Goal: Task Accomplishment & Management: Manage account settings

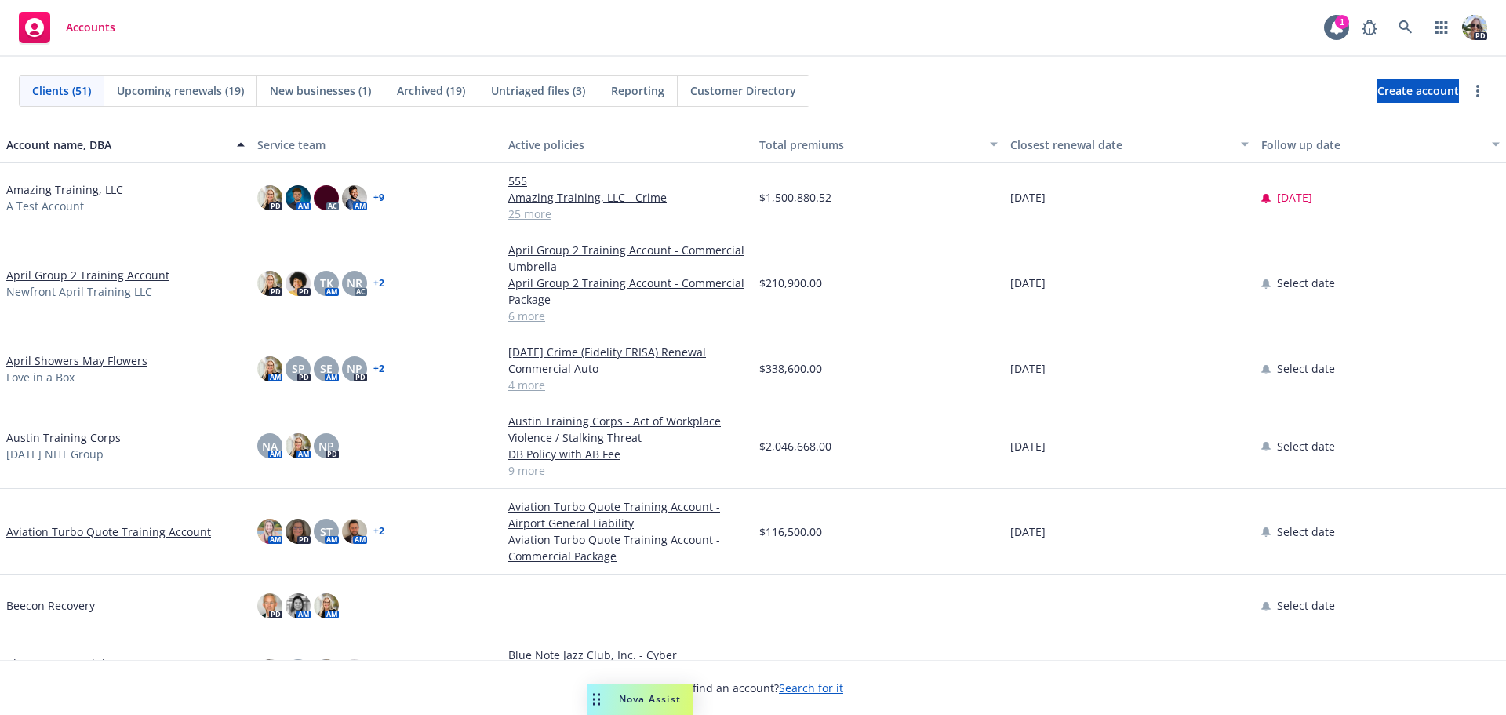
click at [58, 202] on span "A Test Account" at bounding box center [45, 206] width 78 height 16
click at [52, 190] on link "Amazing Training, LLC" at bounding box center [64, 189] width 117 height 16
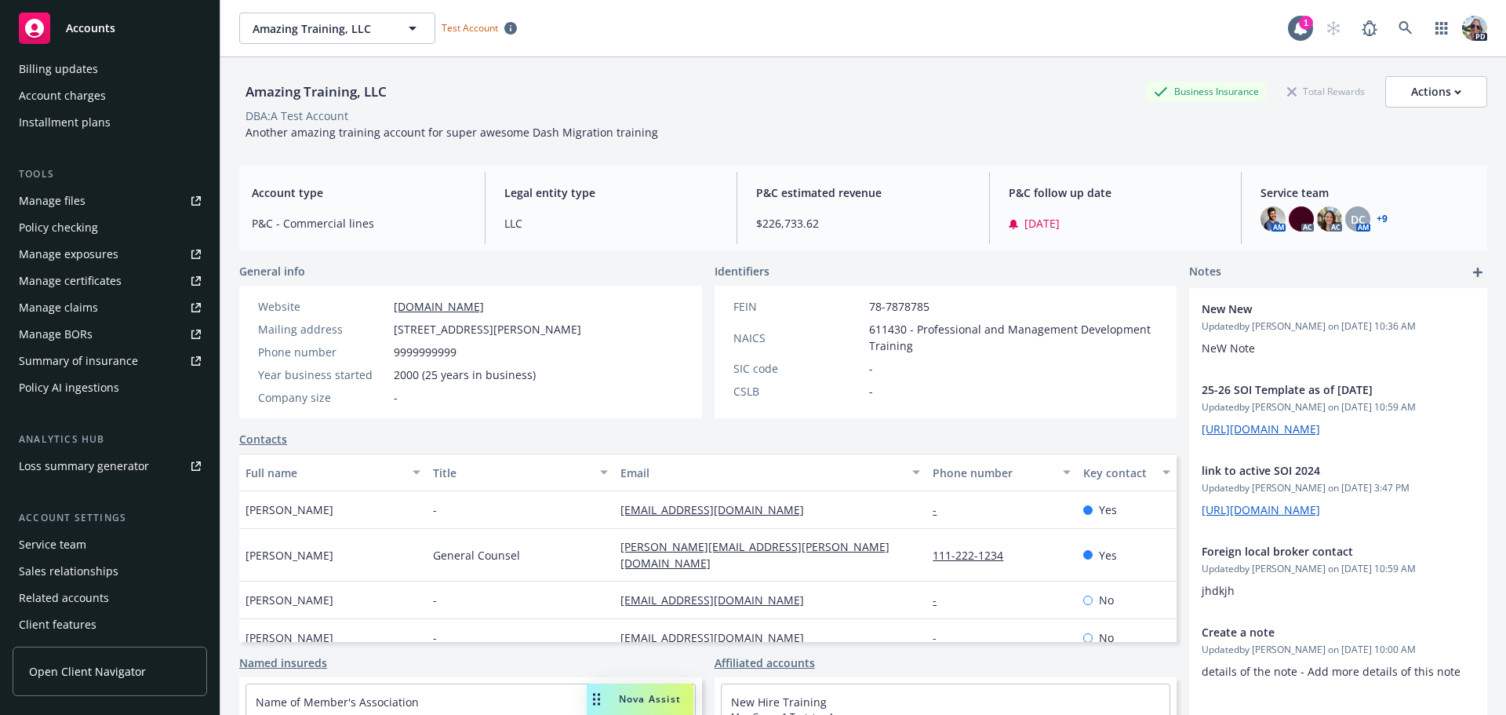
scroll to position [361, 0]
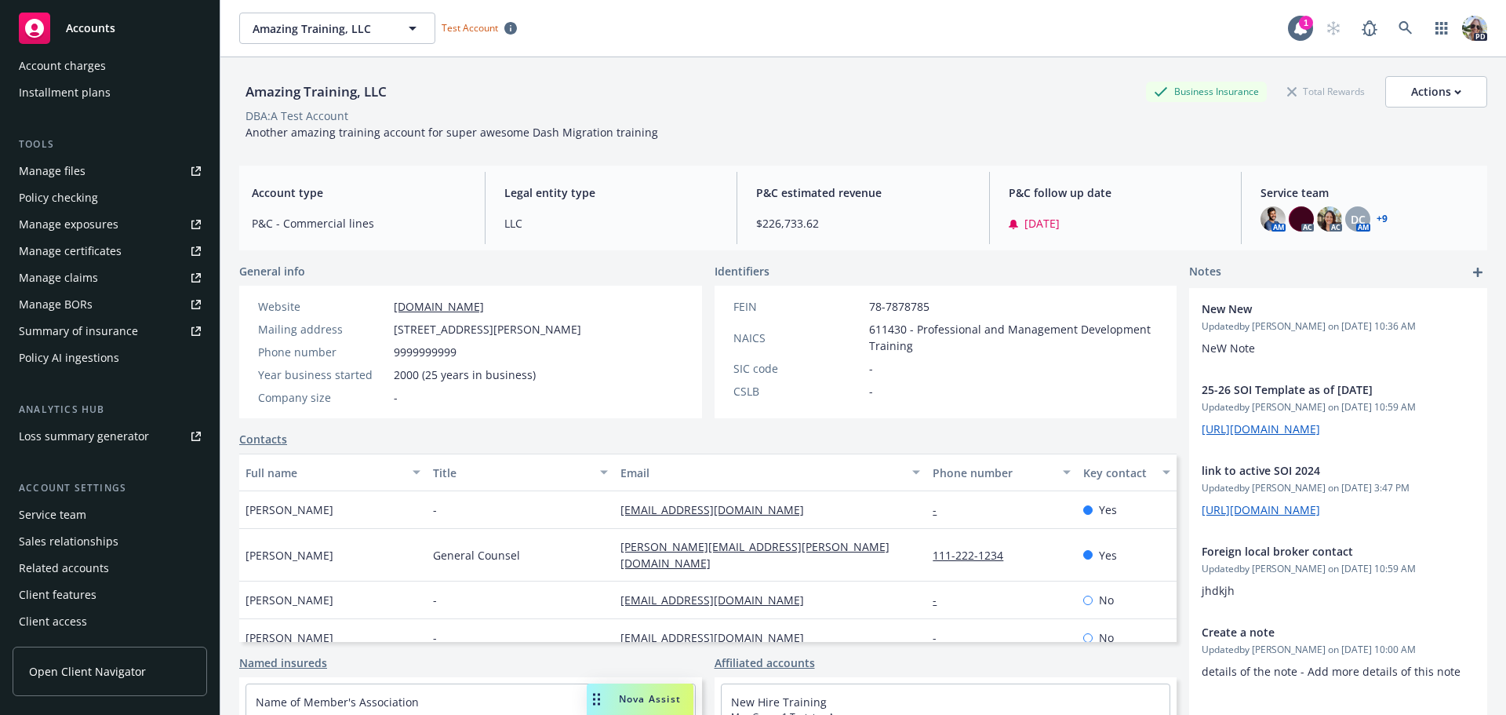
click at [35, 517] on div "Service team" at bounding box center [52, 514] width 67 height 25
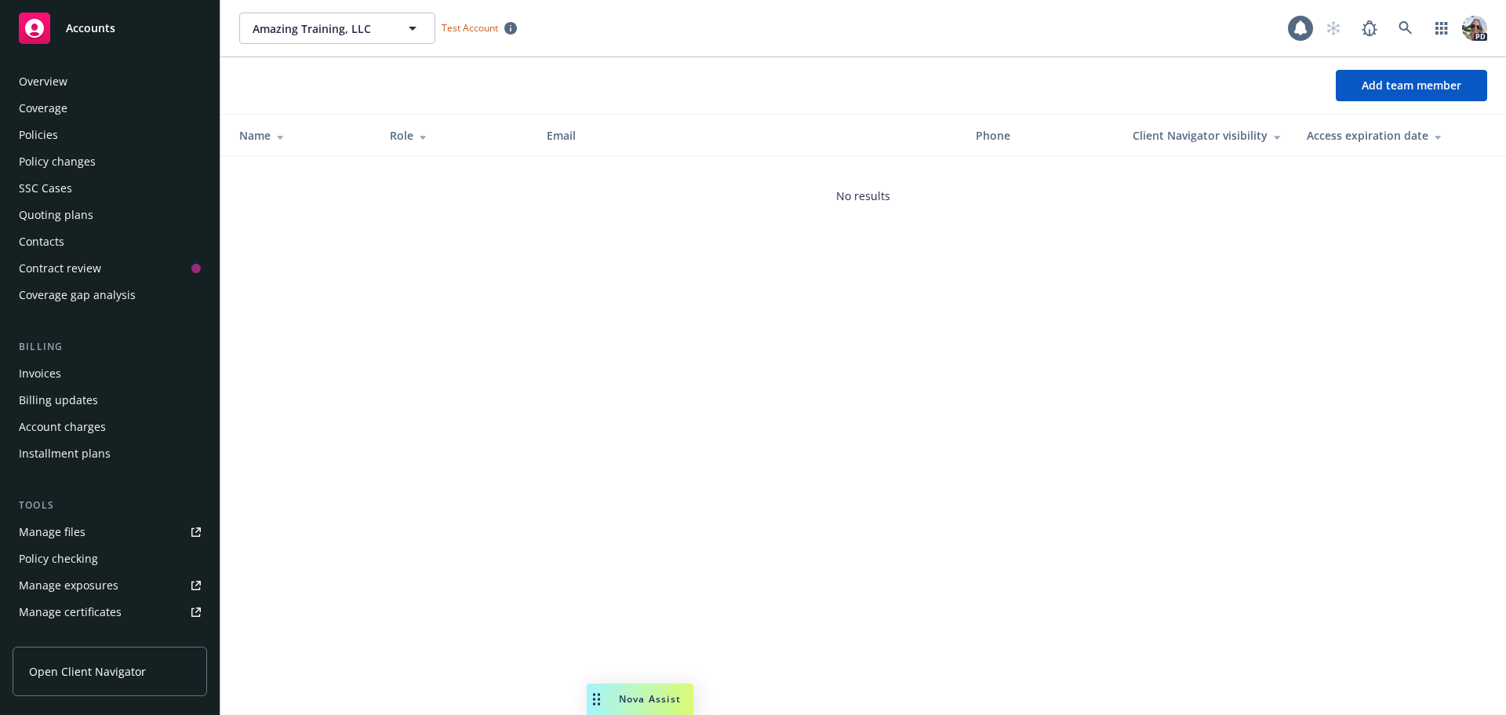
scroll to position [361, 0]
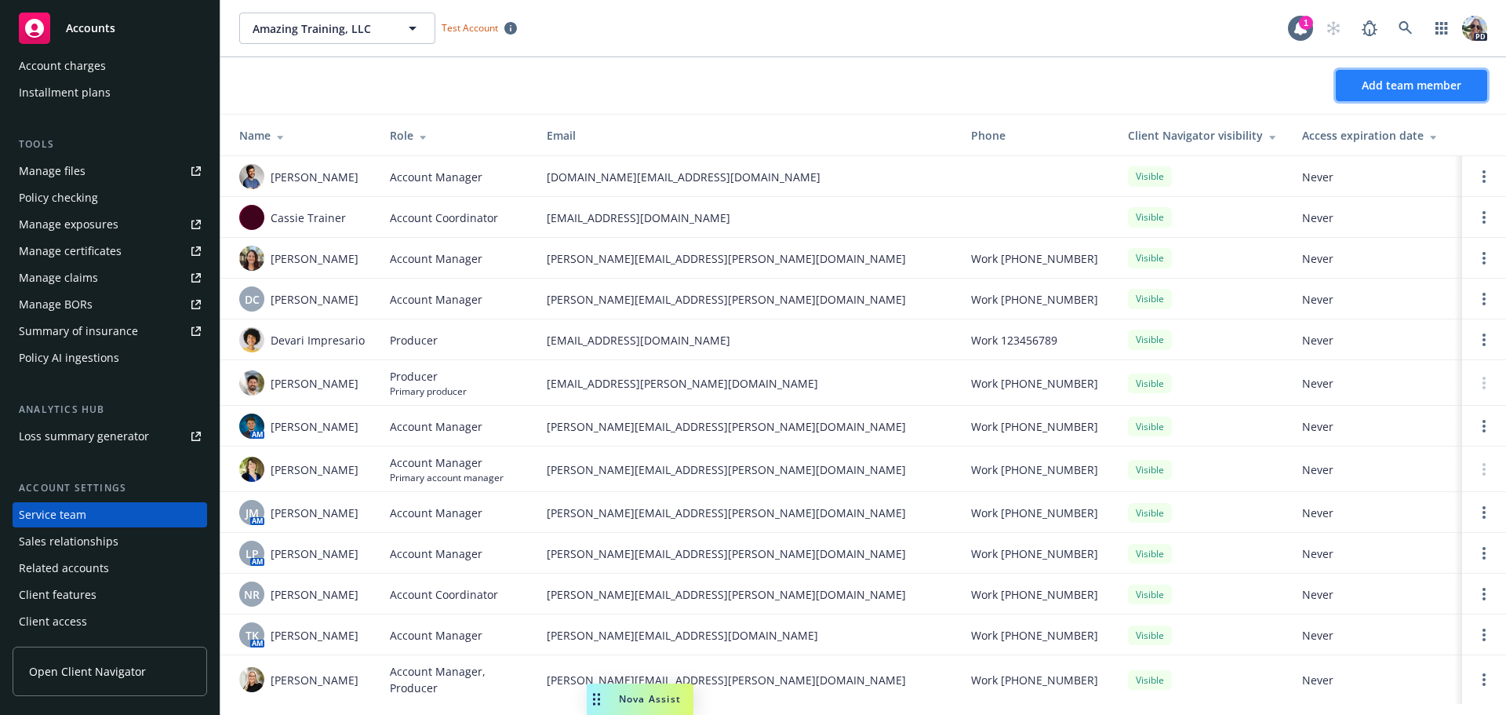
click at [1382, 82] on span "Add team member" at bounding box center [1412, 85] width 100 height 15
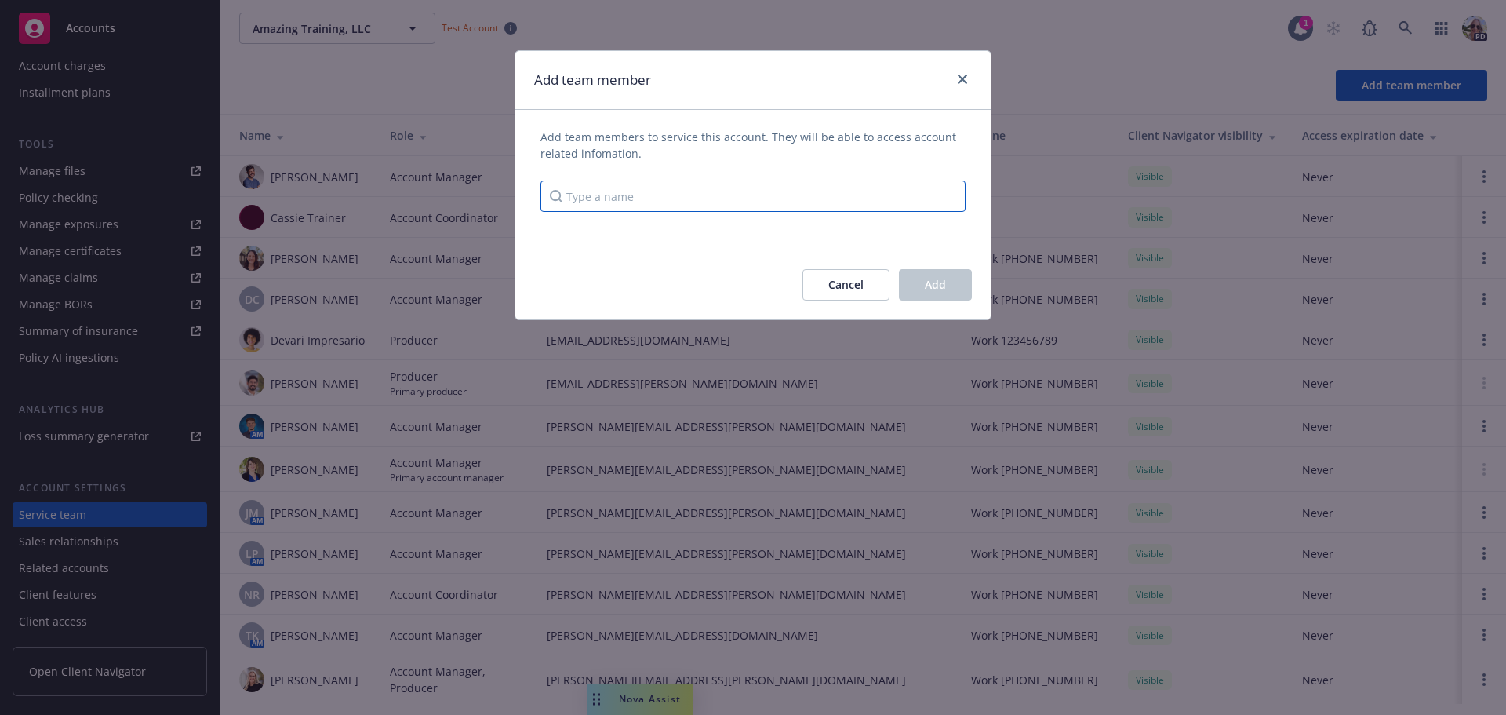
click at [621, 196] on input "Type a name" at bounding box center [753, 195] width 425 height 31
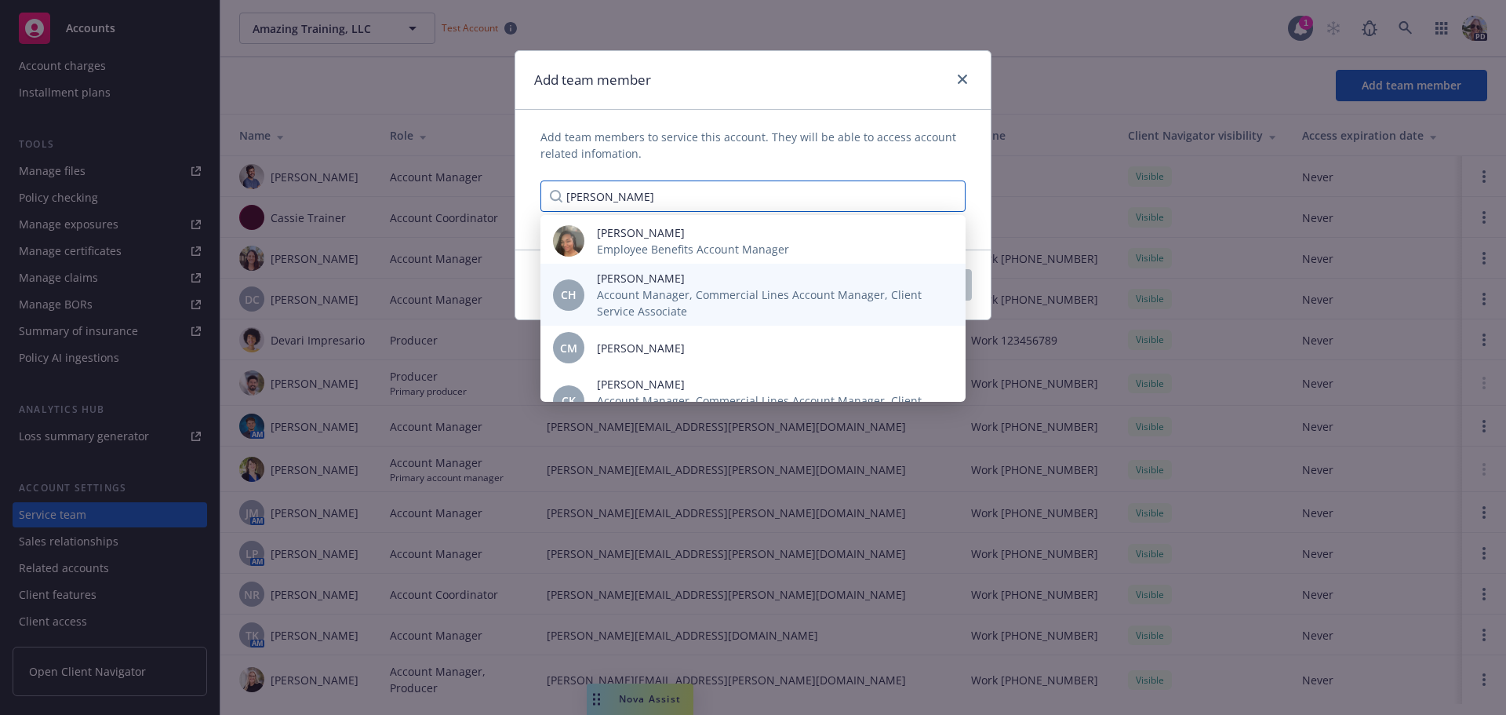
type input "[PERSON_NAME]"
click at [628, 300] on span "Account Manager, Commercial Lines Account Manager, Client Service Associate" at bounding box center [769, 302] width 344 height 33
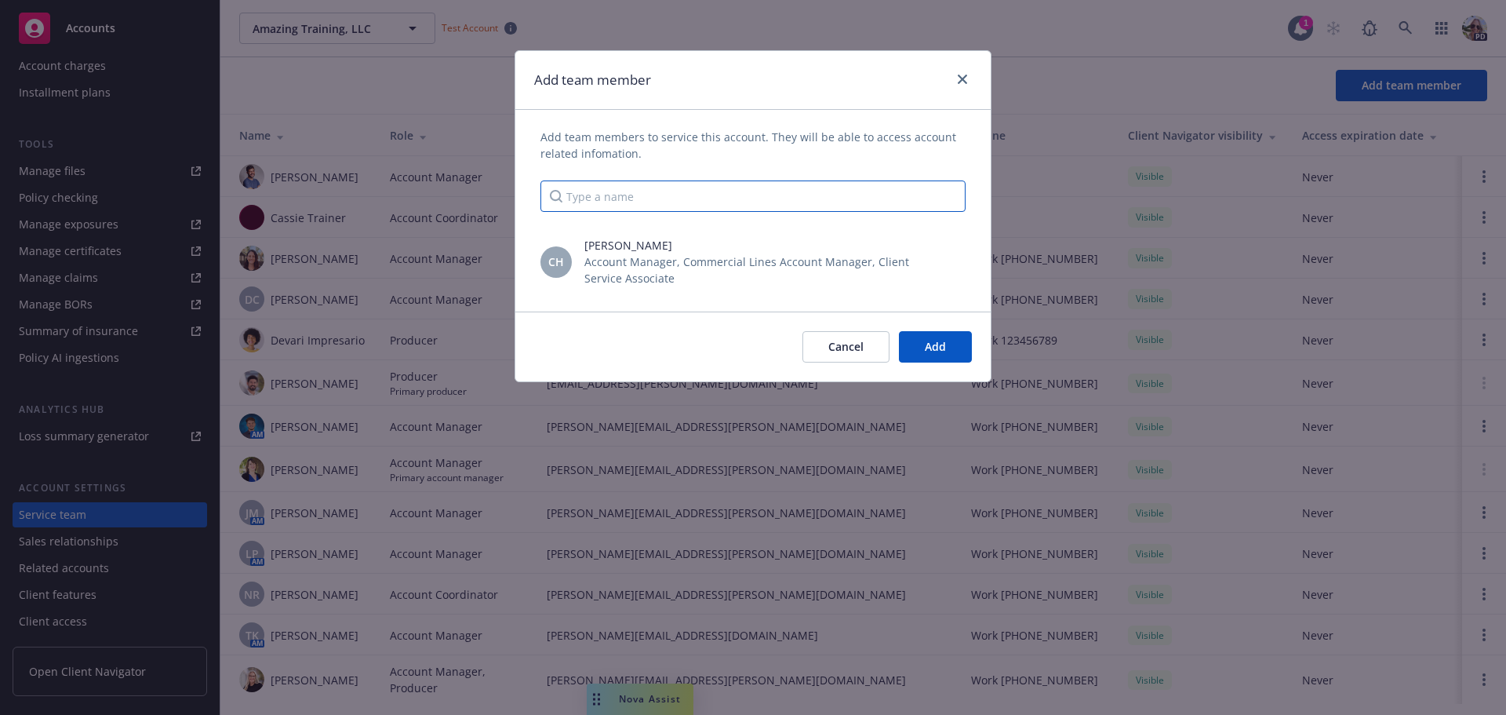
click at [599, 199] on input "Type a name" at bounding box center [753, 195] width 425 height 31
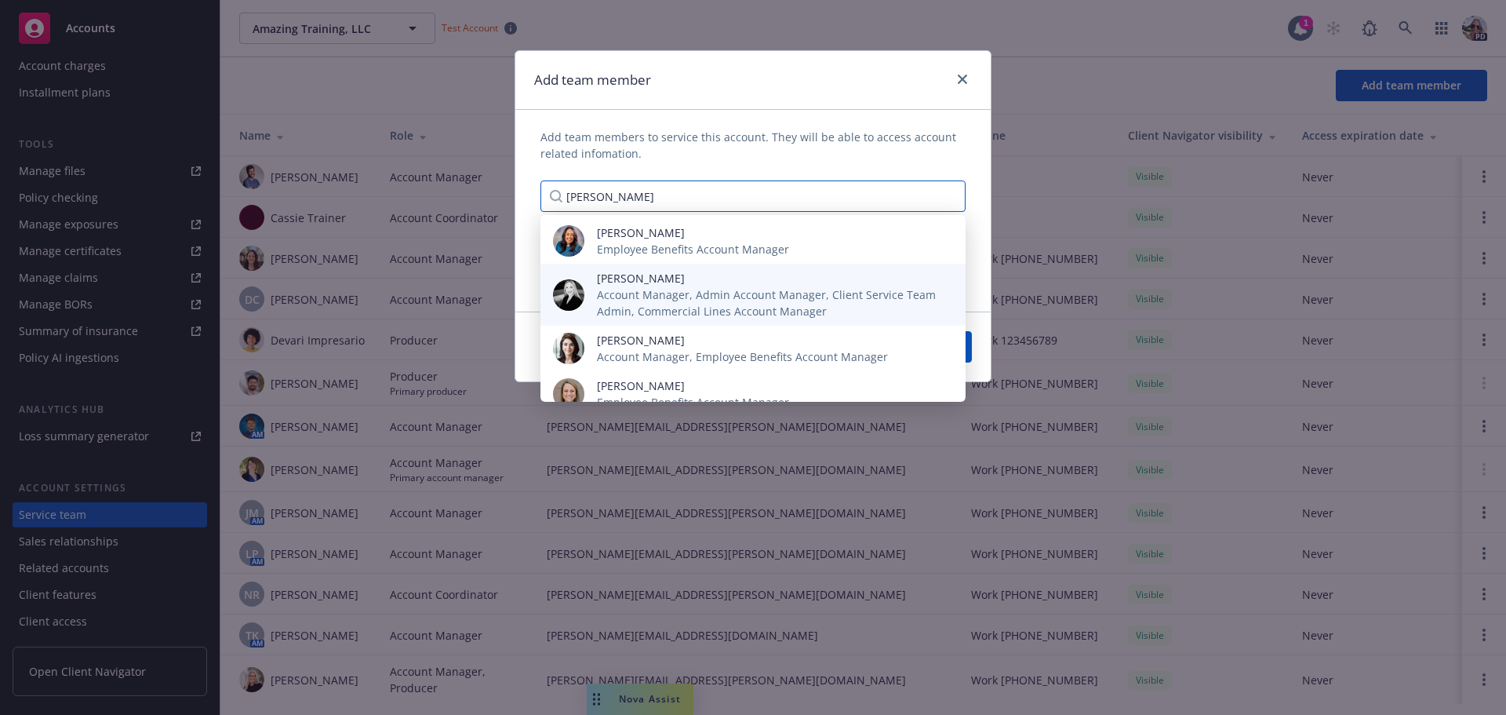
type input "[PERSON_NAME]"
click at [682, 308] on span "Account Manager, Admin Account Manager, Client Service Team Admin, Commercial L…" at bounding box center [769, 302] width 344 height 33
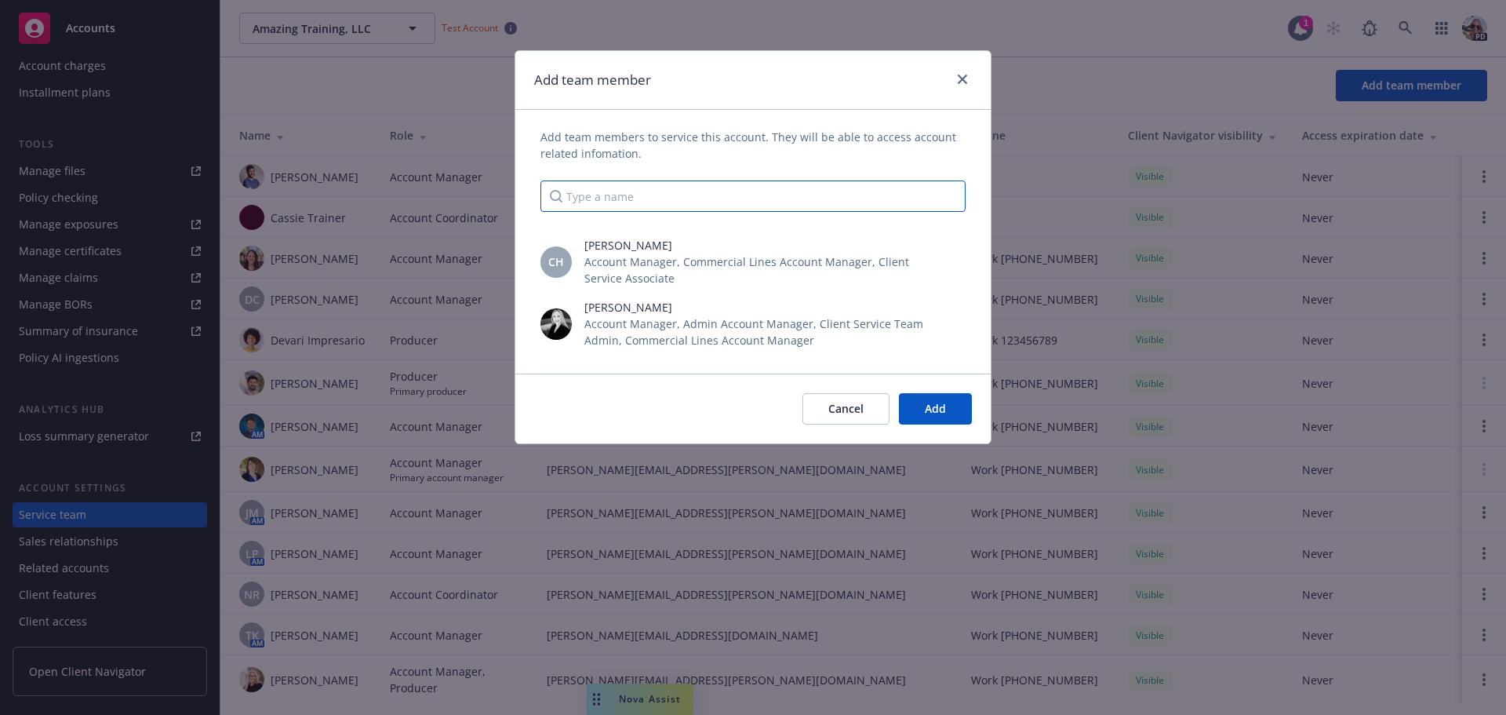
click at [670, 184] on input "Type a name" at bounding box center [753, 195] width 425 height 31
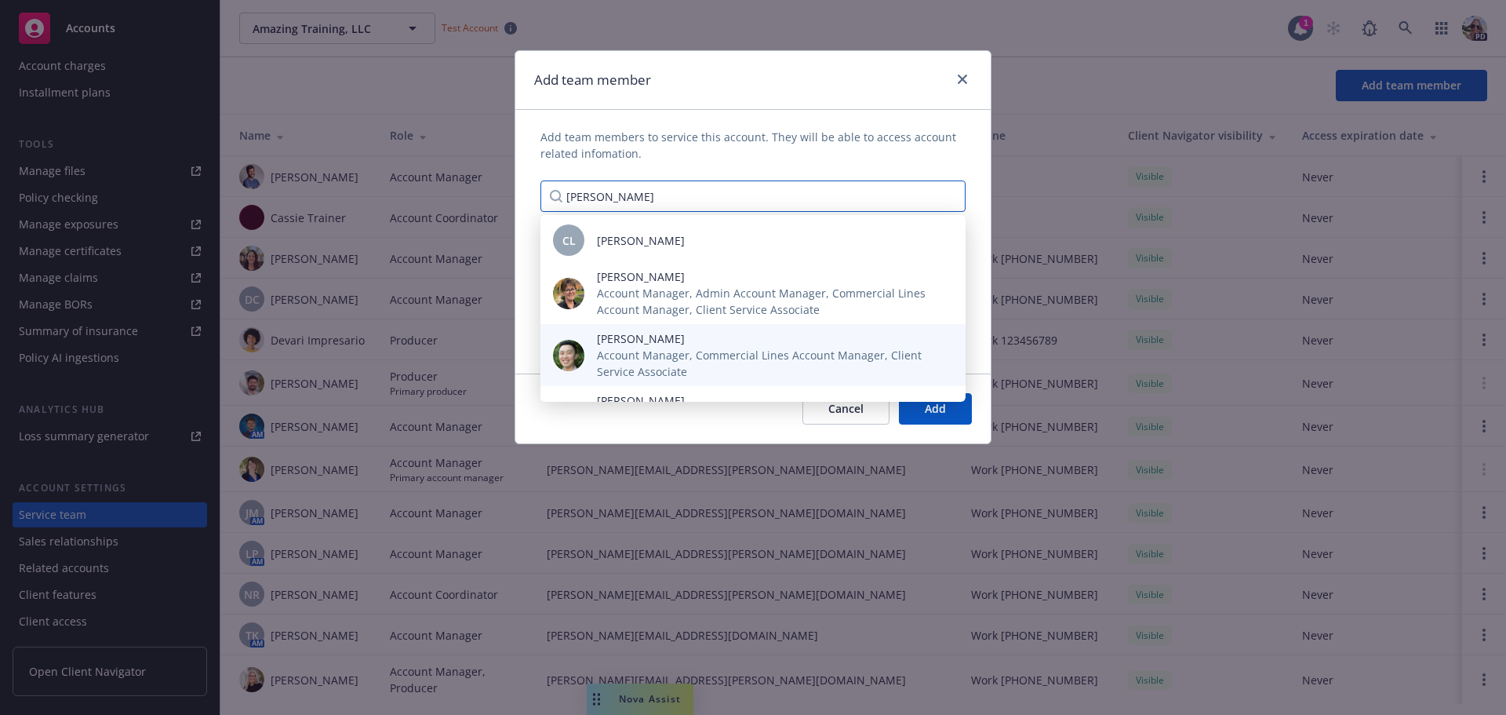
type input "[PERSON_NAME]"
click at [639, 355] on span "Account Manager, Commercial Lines Account Manager, Client Service Associate" at bounding box center [769, 363] width 344 height 33
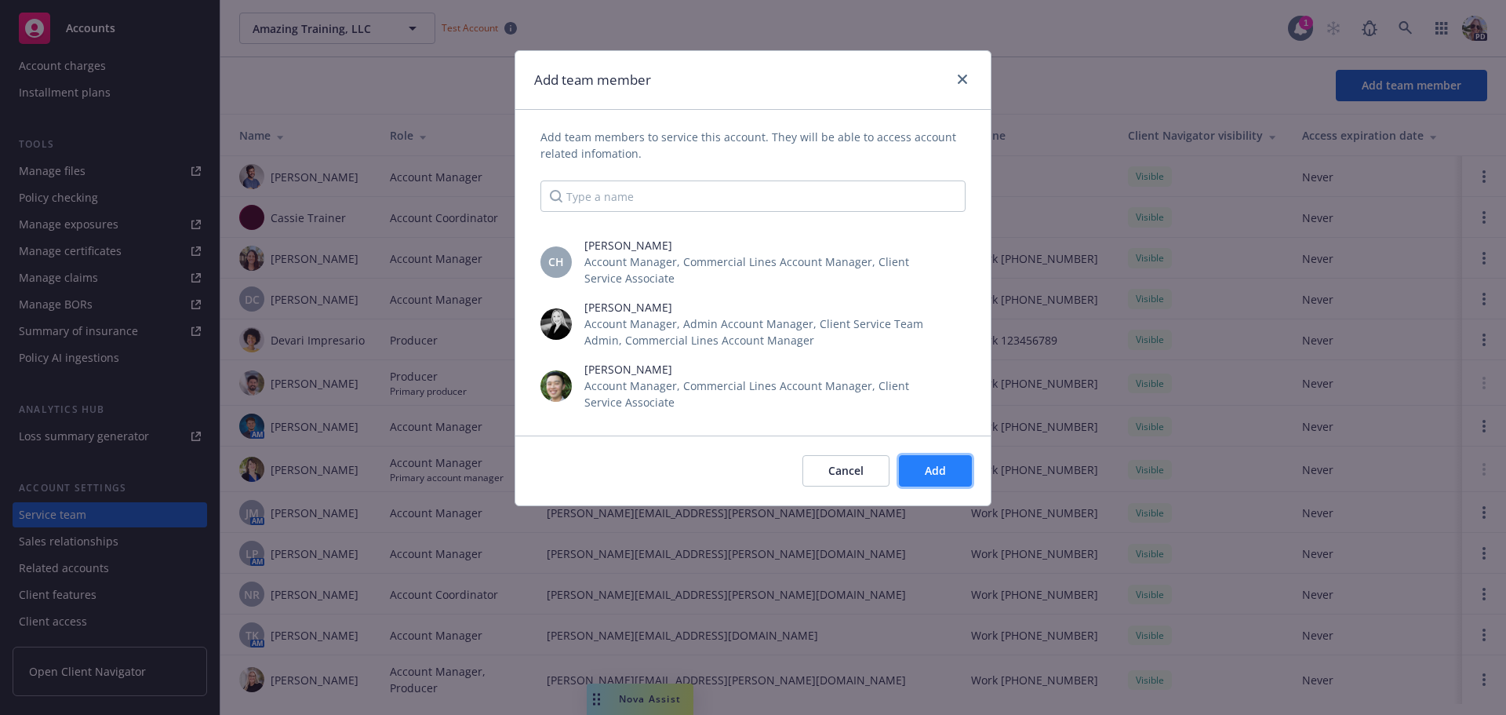
click at [936, 475] on span "Add" at bounding box center [935, 470] width 21 height 15
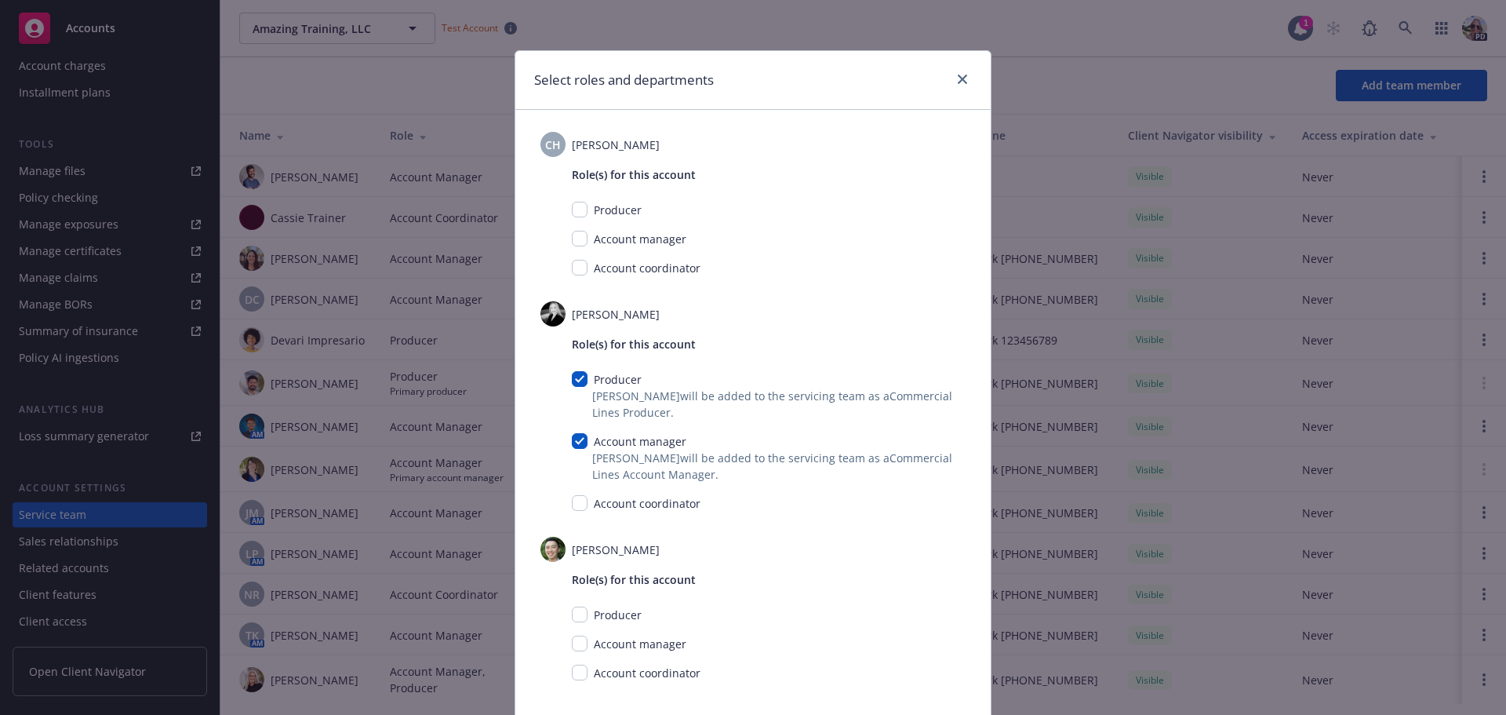
click at [588, 209] on div "Producer" at bounding box center [616, 210] width 57 height 16
click at [574, 209] on input "checkbox" at bounding box center [580, 210] width 16 height 16
checkbox input "true"
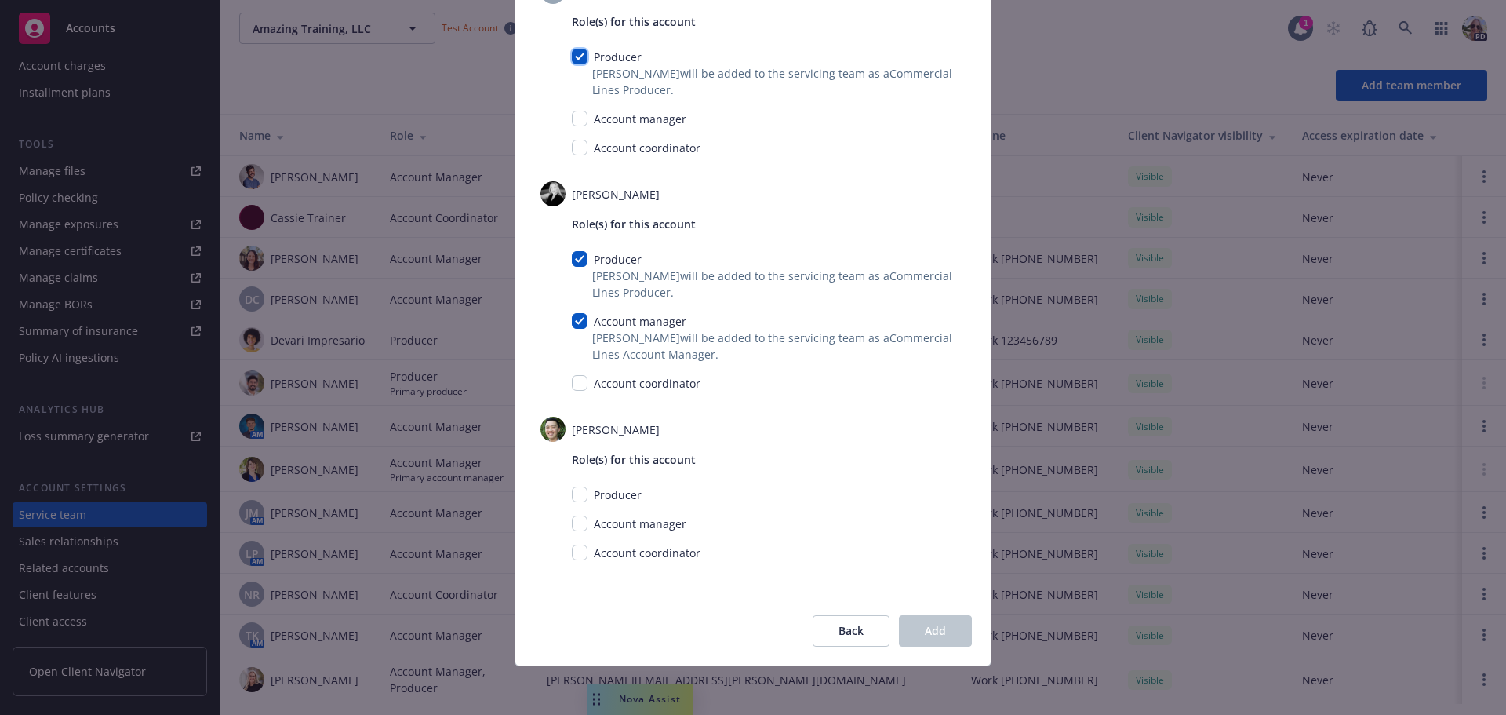
scroll to position [155, 0]
click at [572, 315] on input "checkbox" at bounding box center [580, 319] width 16 height 16
checkbox input "false"
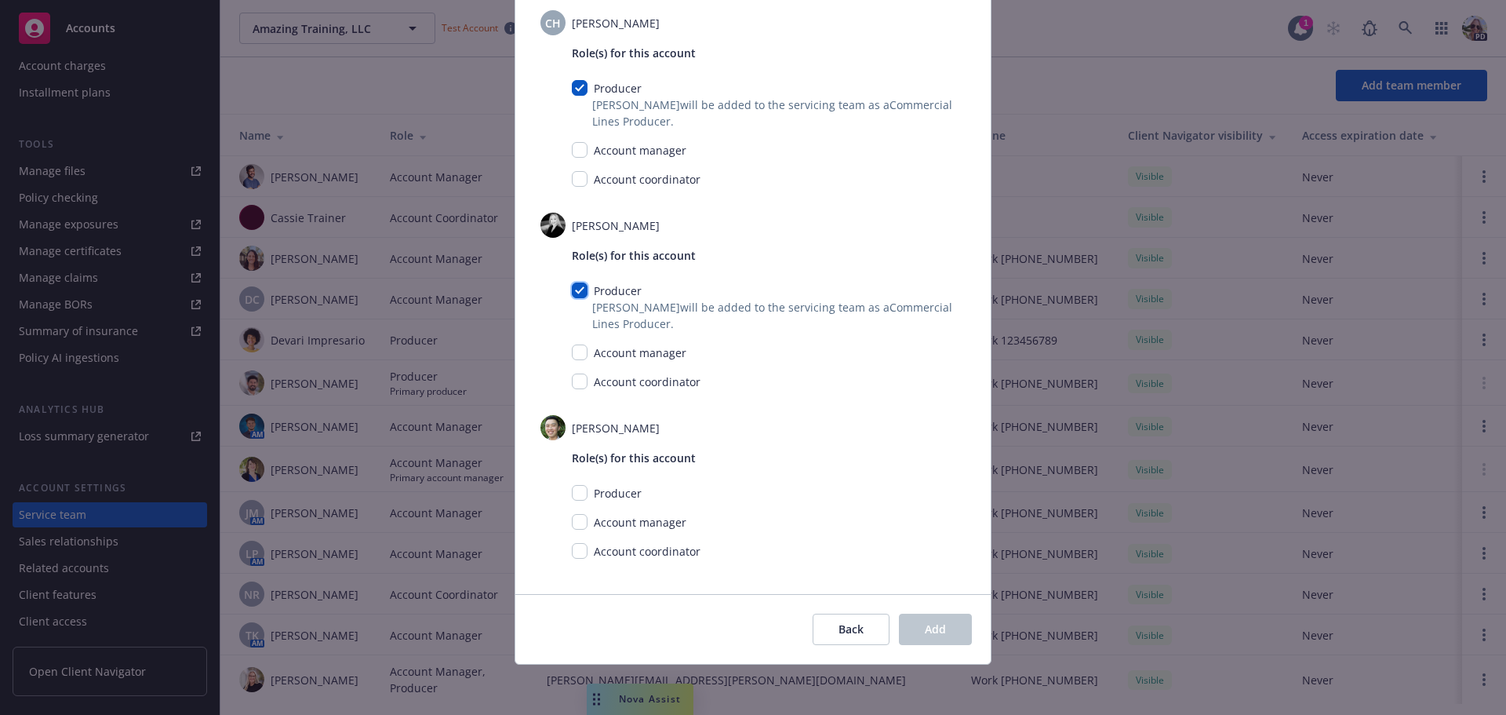
click at [580, 291] on input "checkbox" at bounding box center [580, 290] width 16 height 16
checkbox input "false"
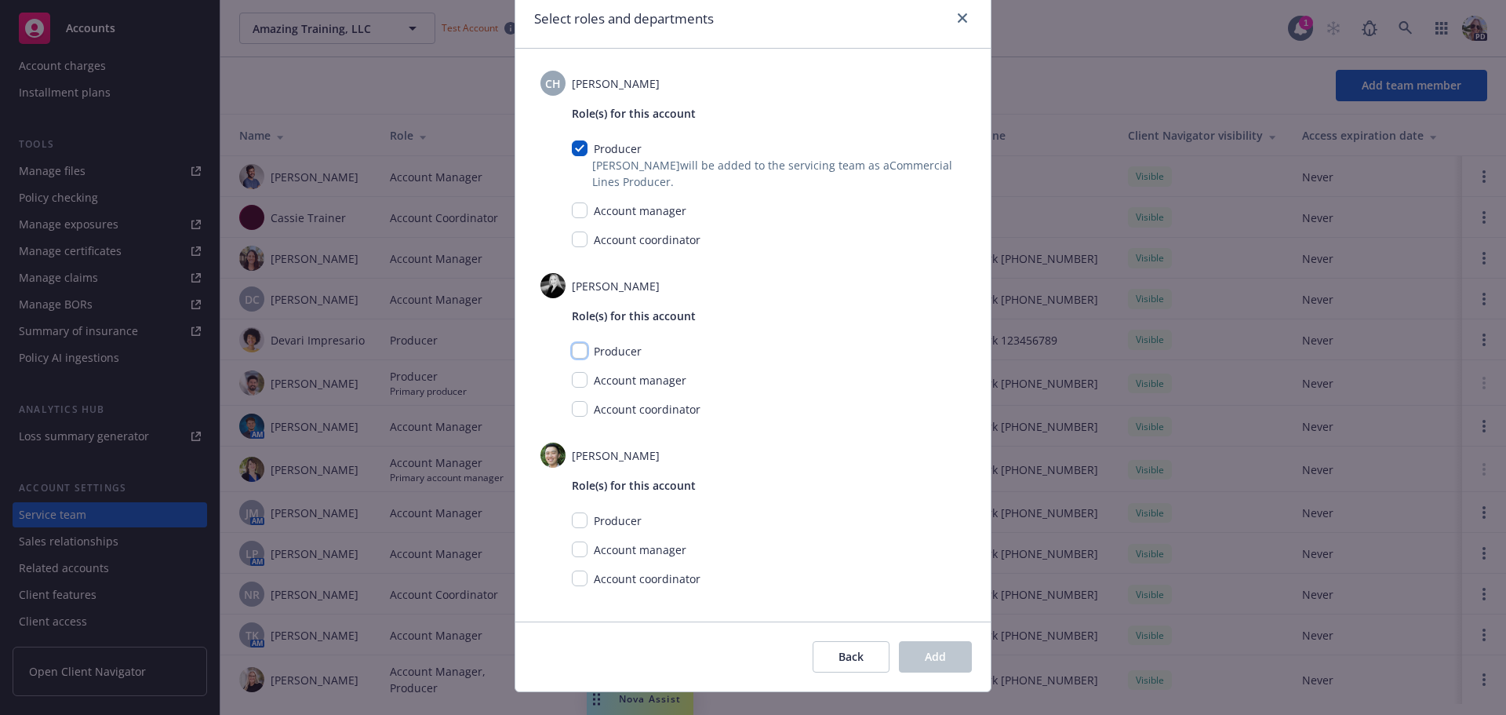
scroll to position [89, 0]
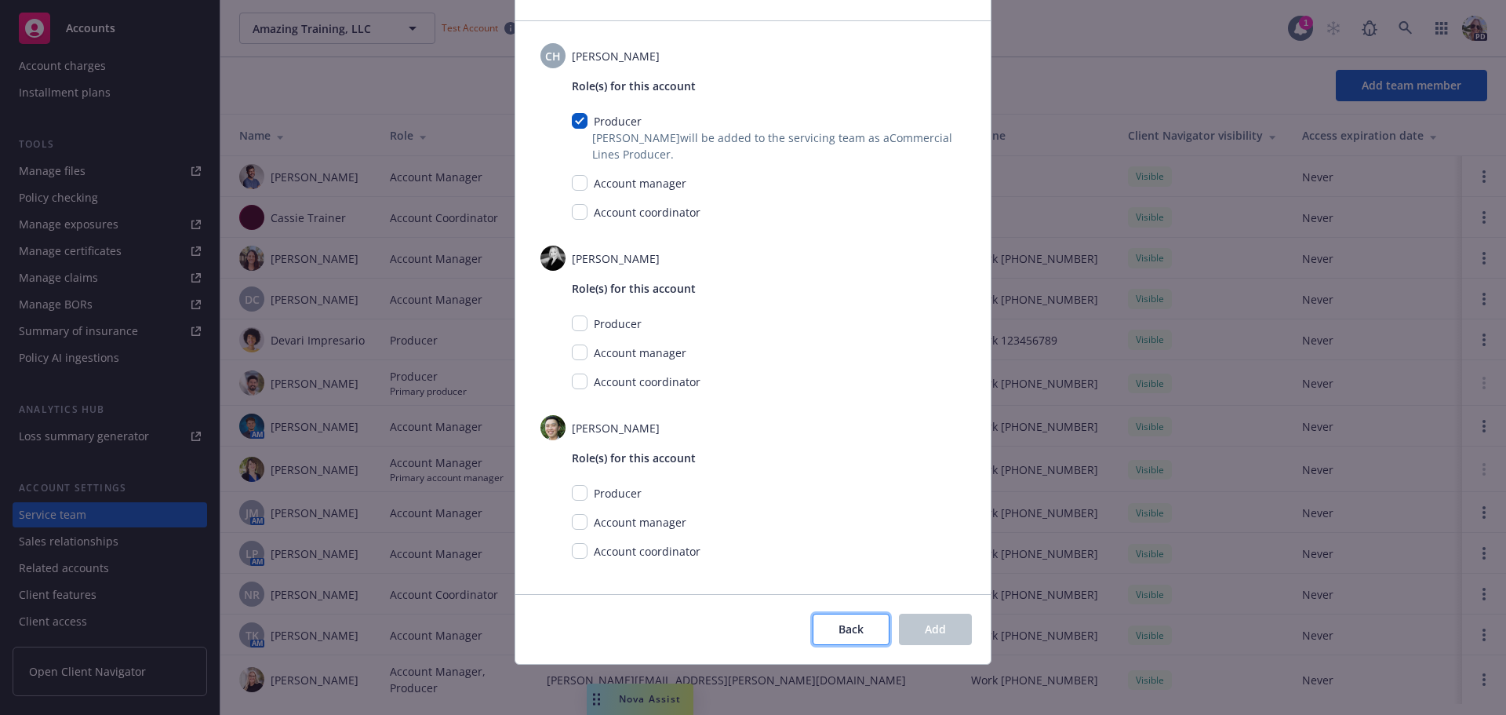
click at [829, 641] on button "Back" at bounding box center [851, 628] width 77 height 31
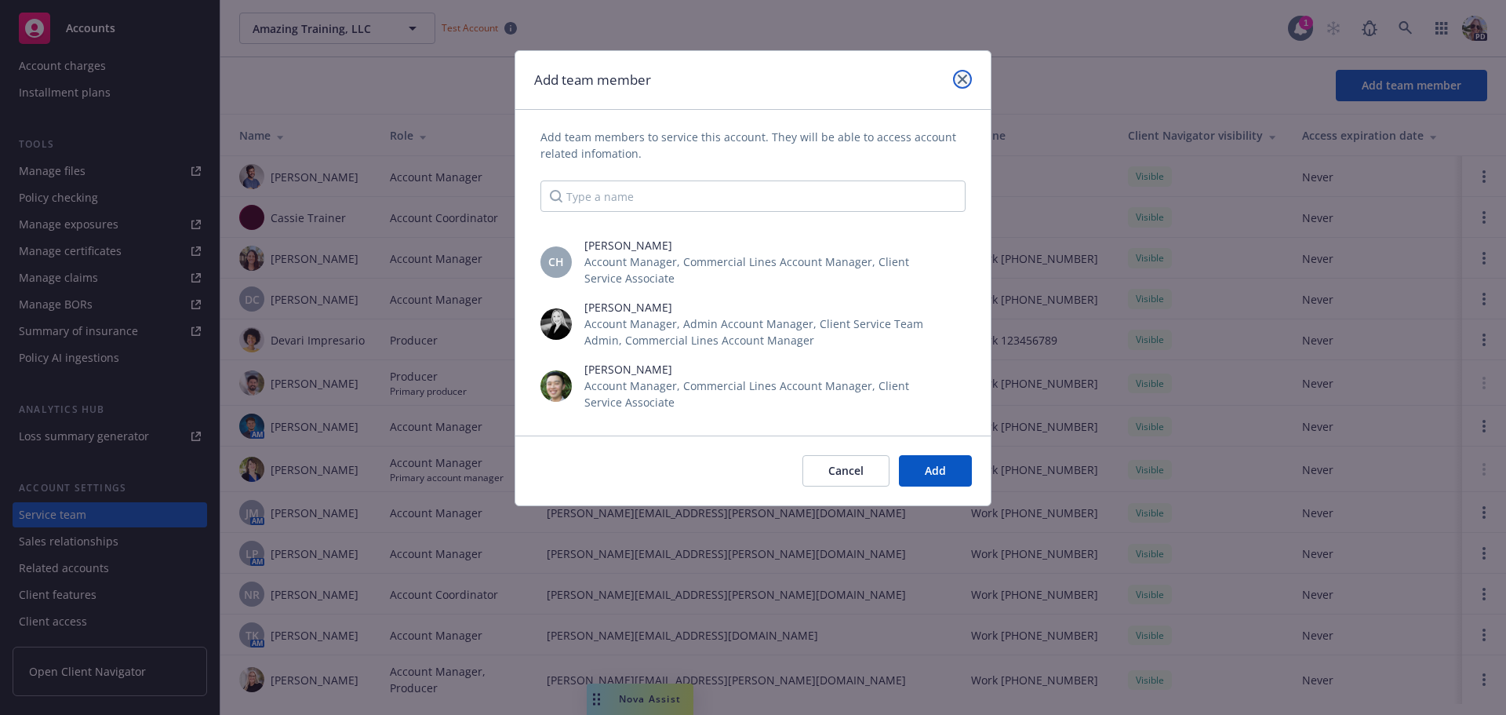
click at [963, 75] on icon "close" at bounding box center [962, 79] width 9 height 9
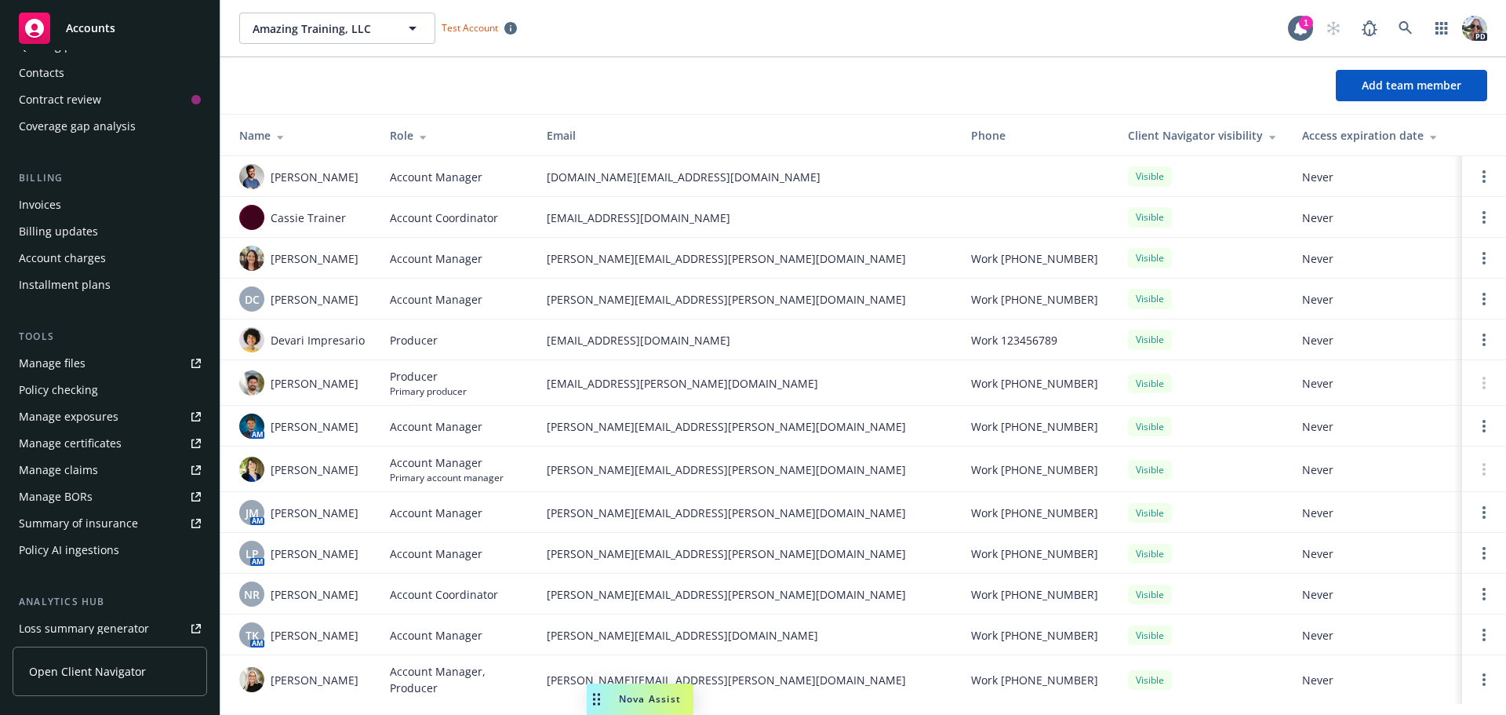
scroll to position [0, 0]
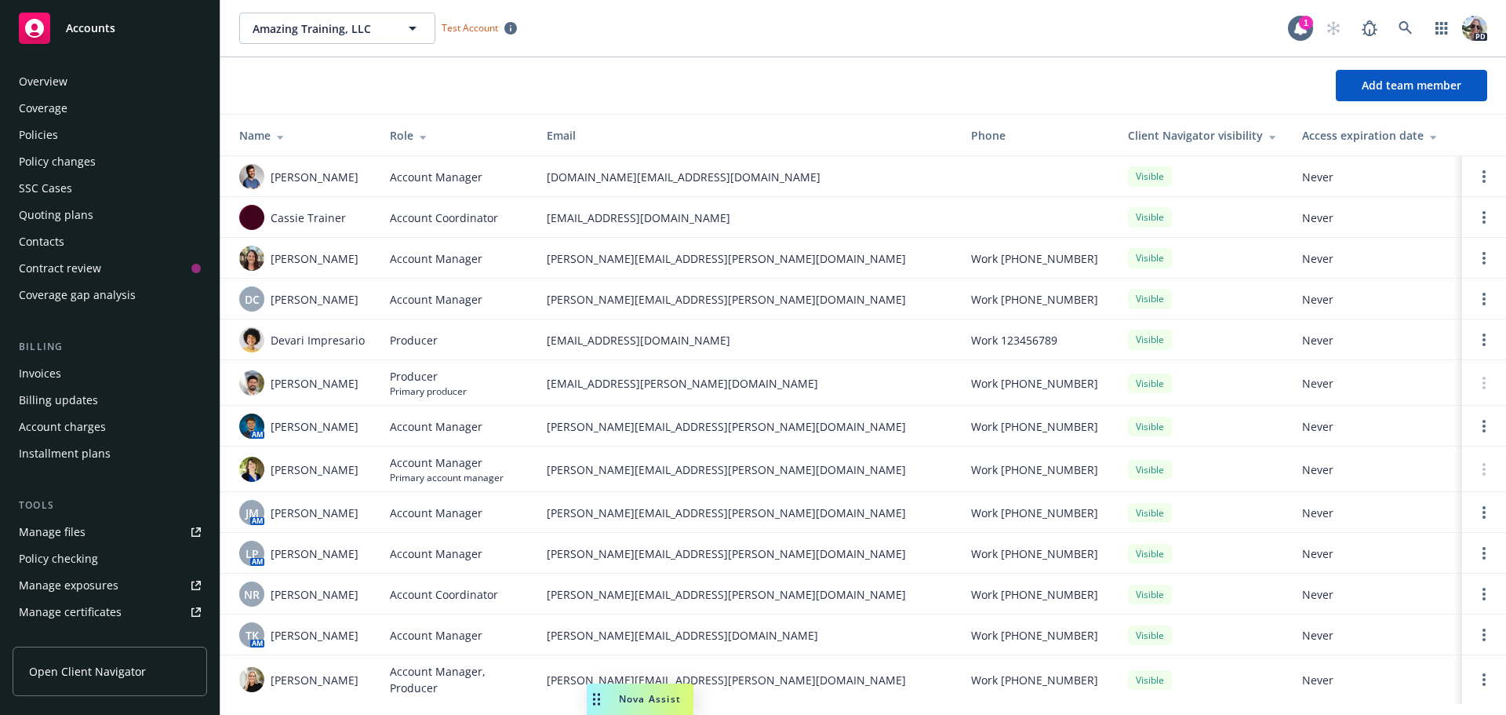
click at [54, 131] on div "Policies" at bounding box center [38, 134] width 39 height 25
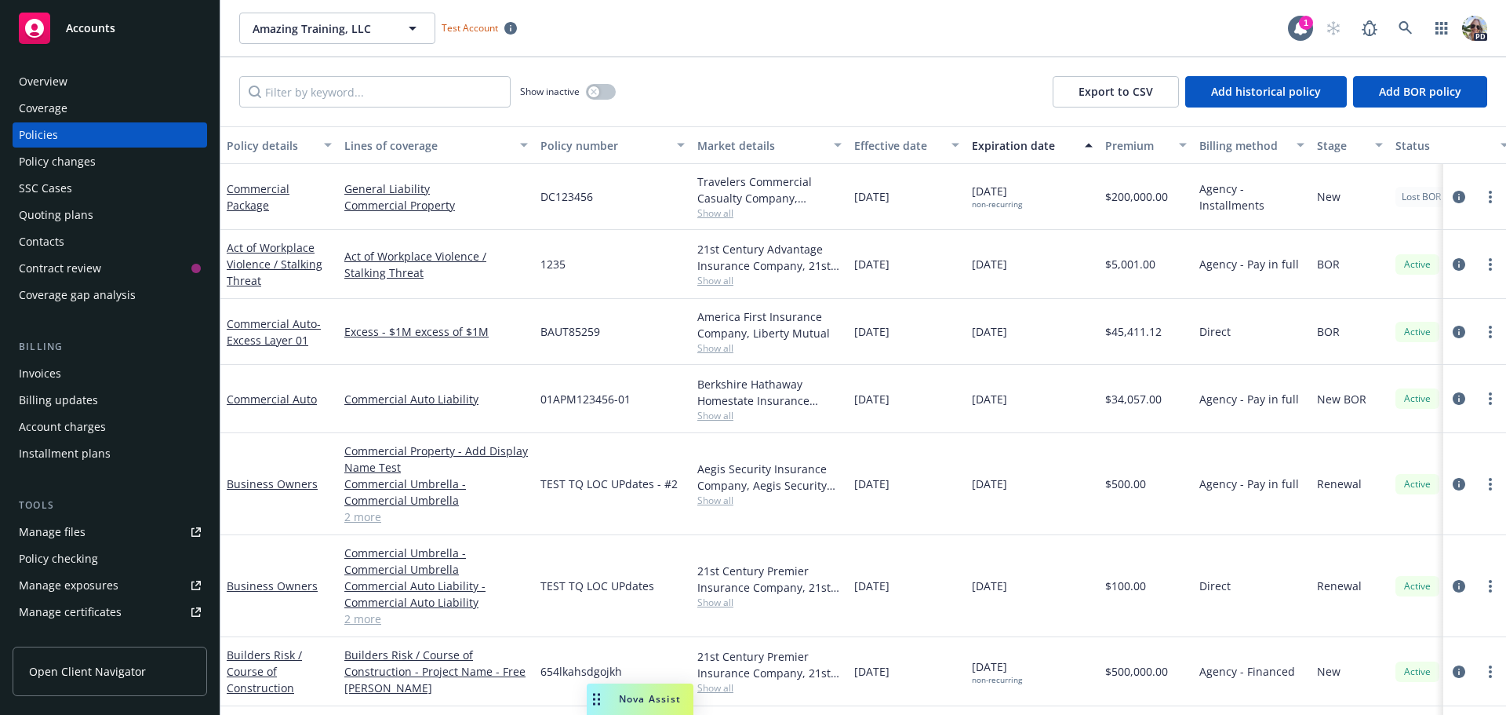
click at [257, 213] on div "Commercial Package" at bounding box center [279, 197] width 118 height 66
click at [257, 202] on link "Commercial Package" at bounding box center [258, 196] width 63 height 31
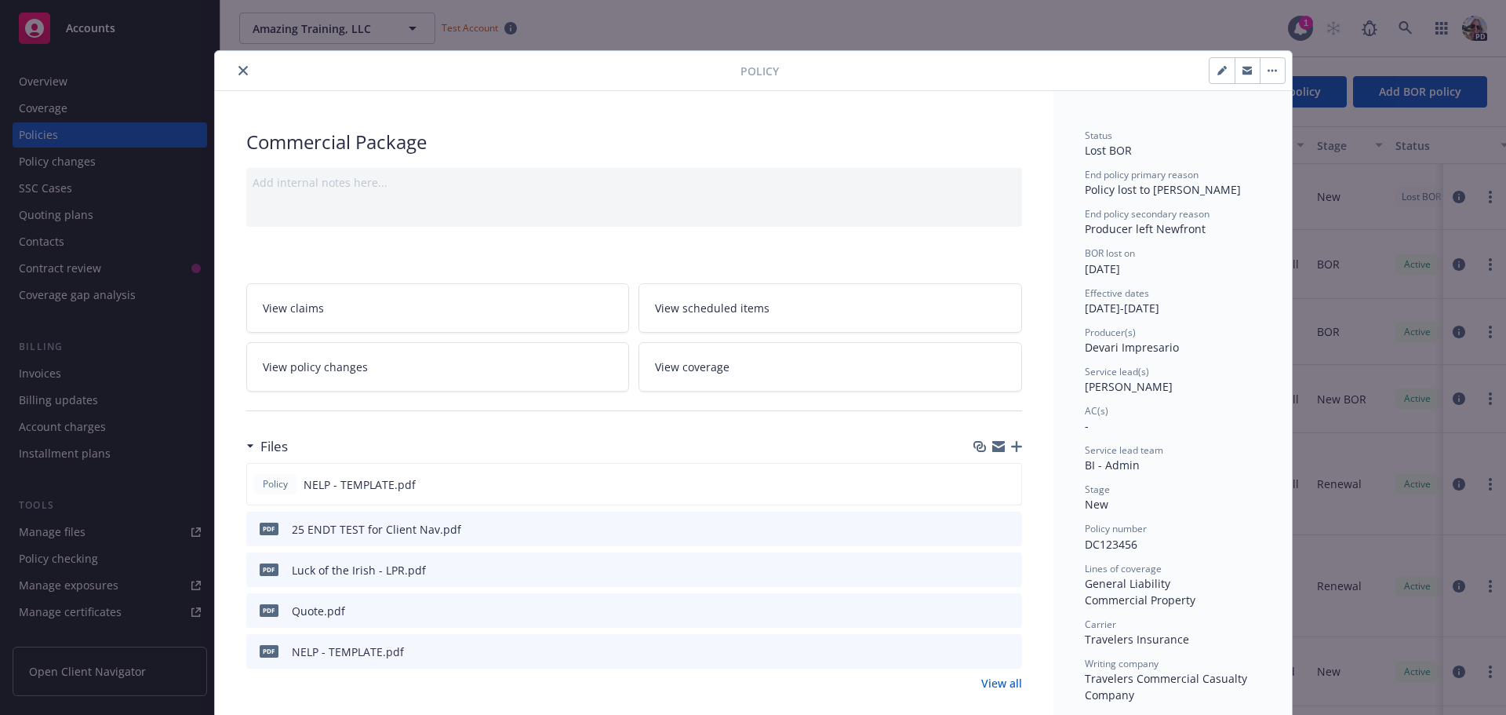
click at [1213, 78] on button "button" at bounding box center [1222, 70] width 25 height 25
select select "NEW"
select select "12"
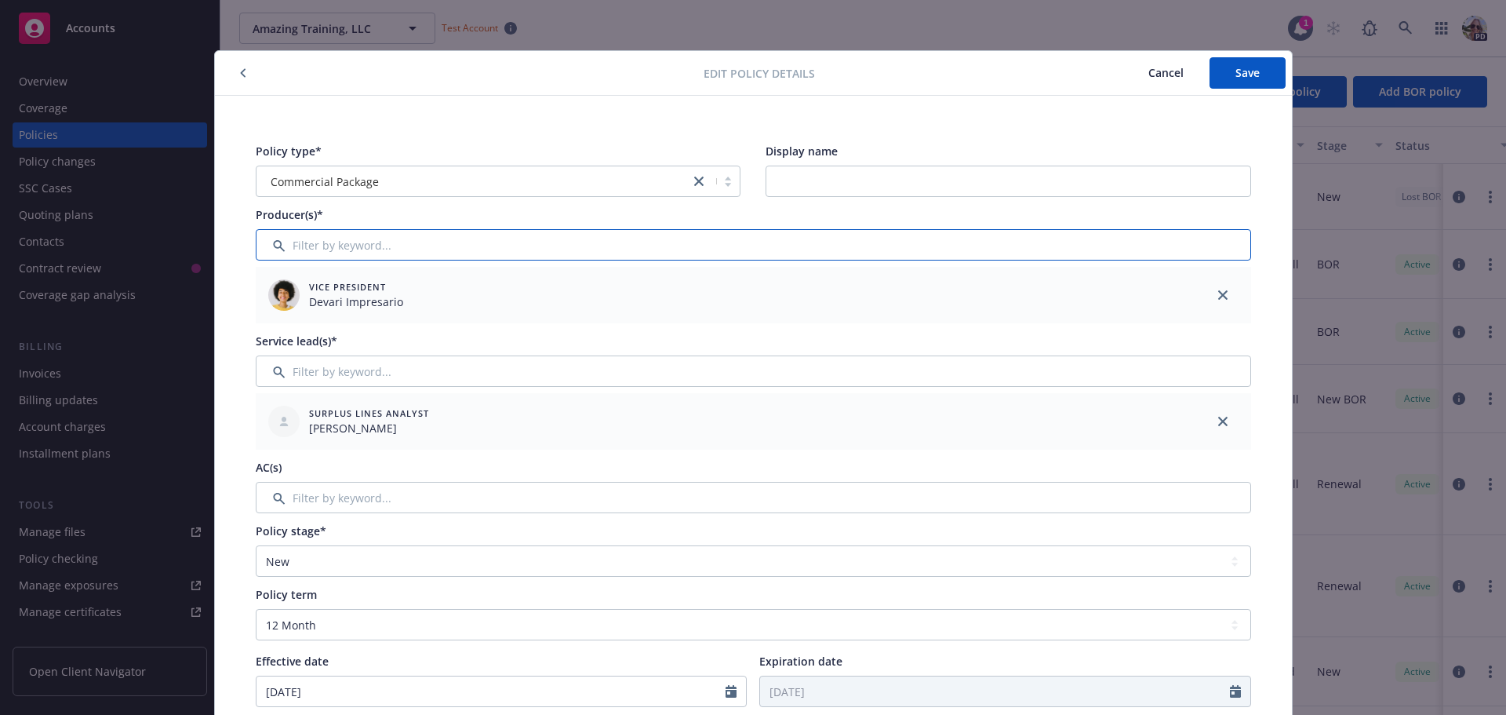
click at [309, 244] on input "Filter by keyword..." at bounding box center [754, 244] width 996 height 31
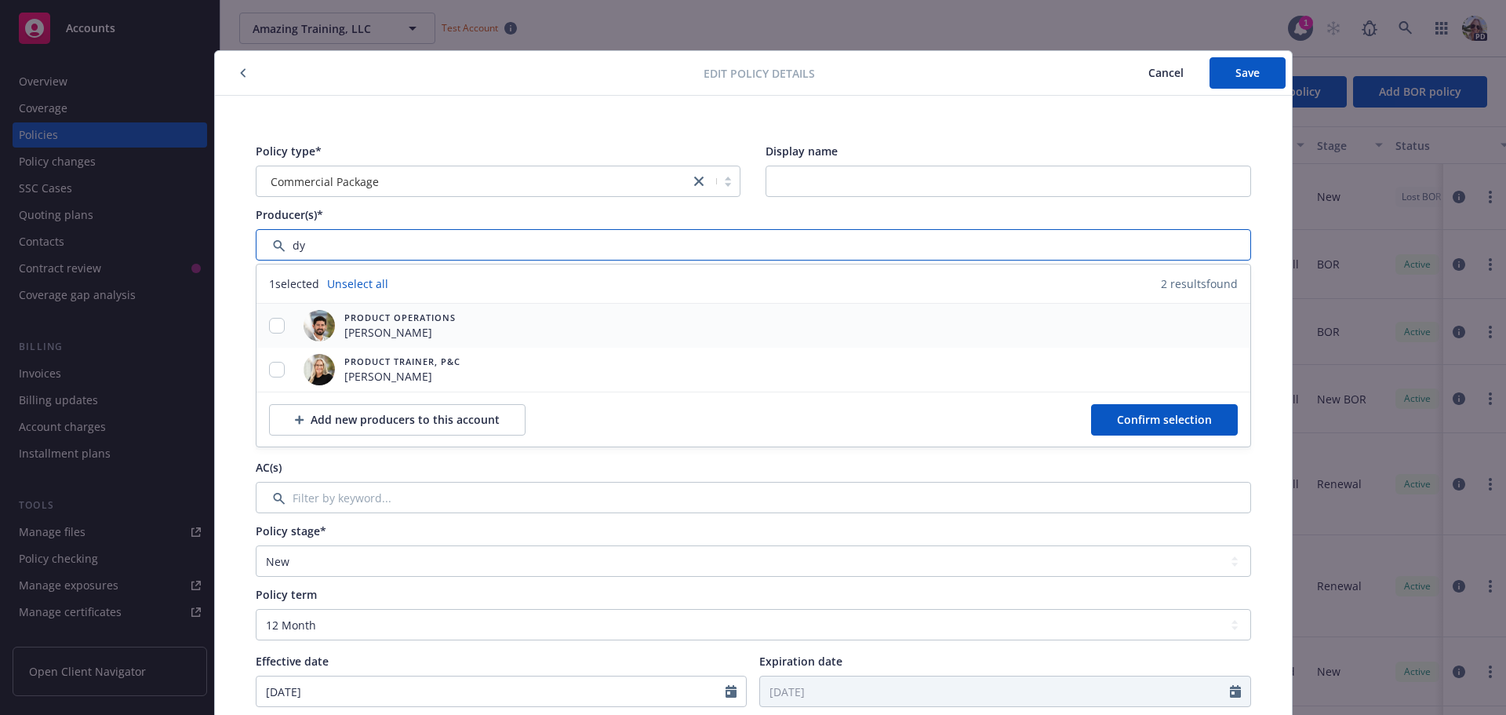
type input "dy"
click at [272, 323] on input "checkbox" at bounding box center [277, 326] width 16 height 16
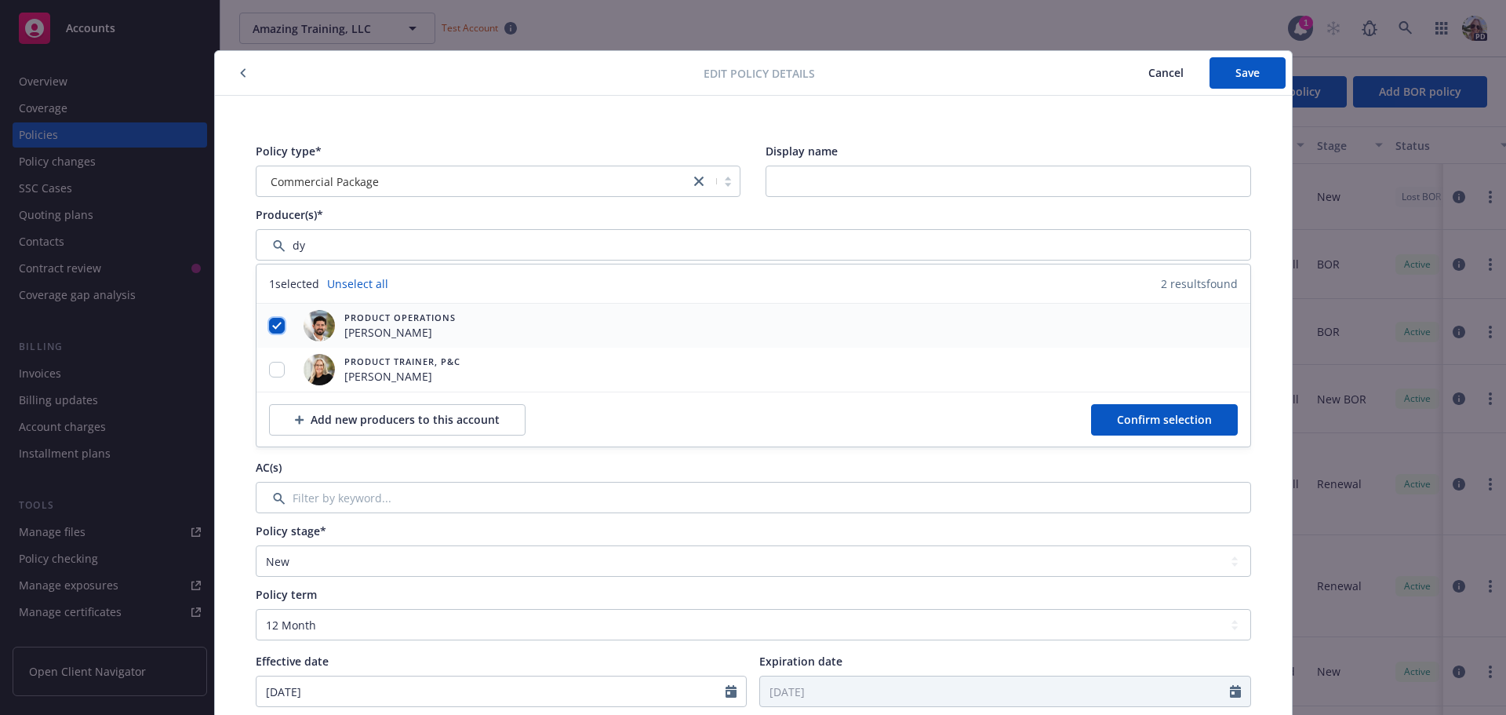
checkbox input "true"
click at [1127, 423] on span "Confirm selection" at bounding box center [1164, 419] width 95 height 15
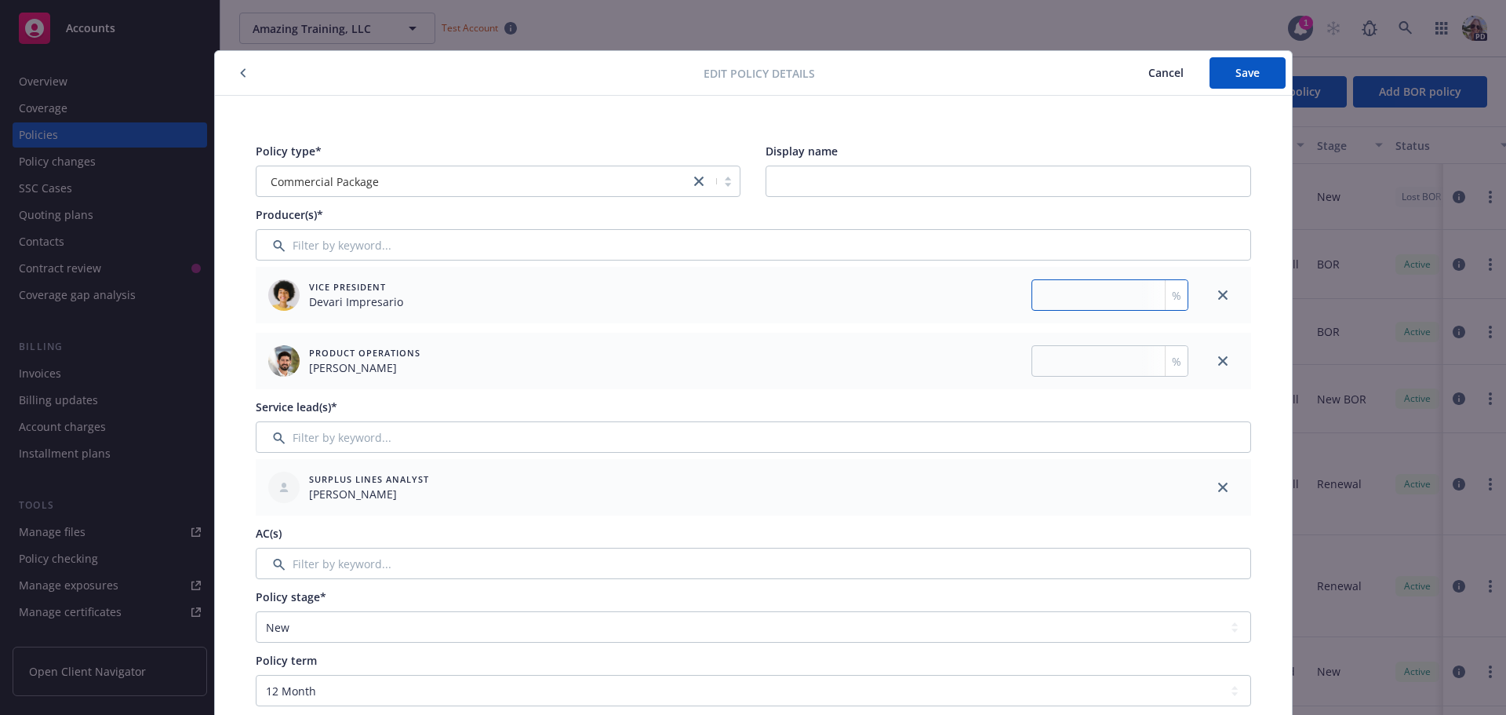
click at [1056, 297] on input "number" at bounding box center [1110, 294] width 157 height 31
click at [1239, 80] on button "Save" at bounding box center [1248, 72] width 76 height 31
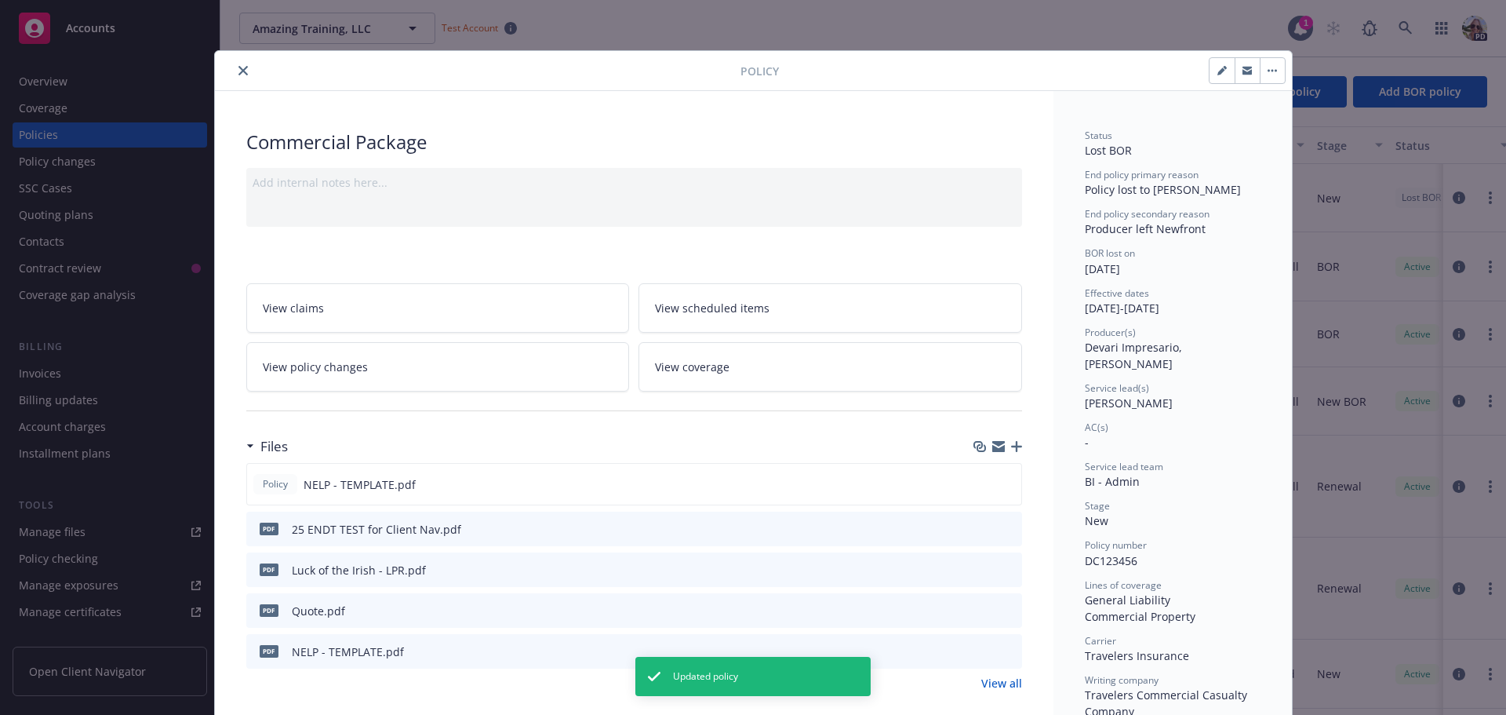
click at [238, 71] on icon "close" at bounding box center [242, 70] width 9 height 9
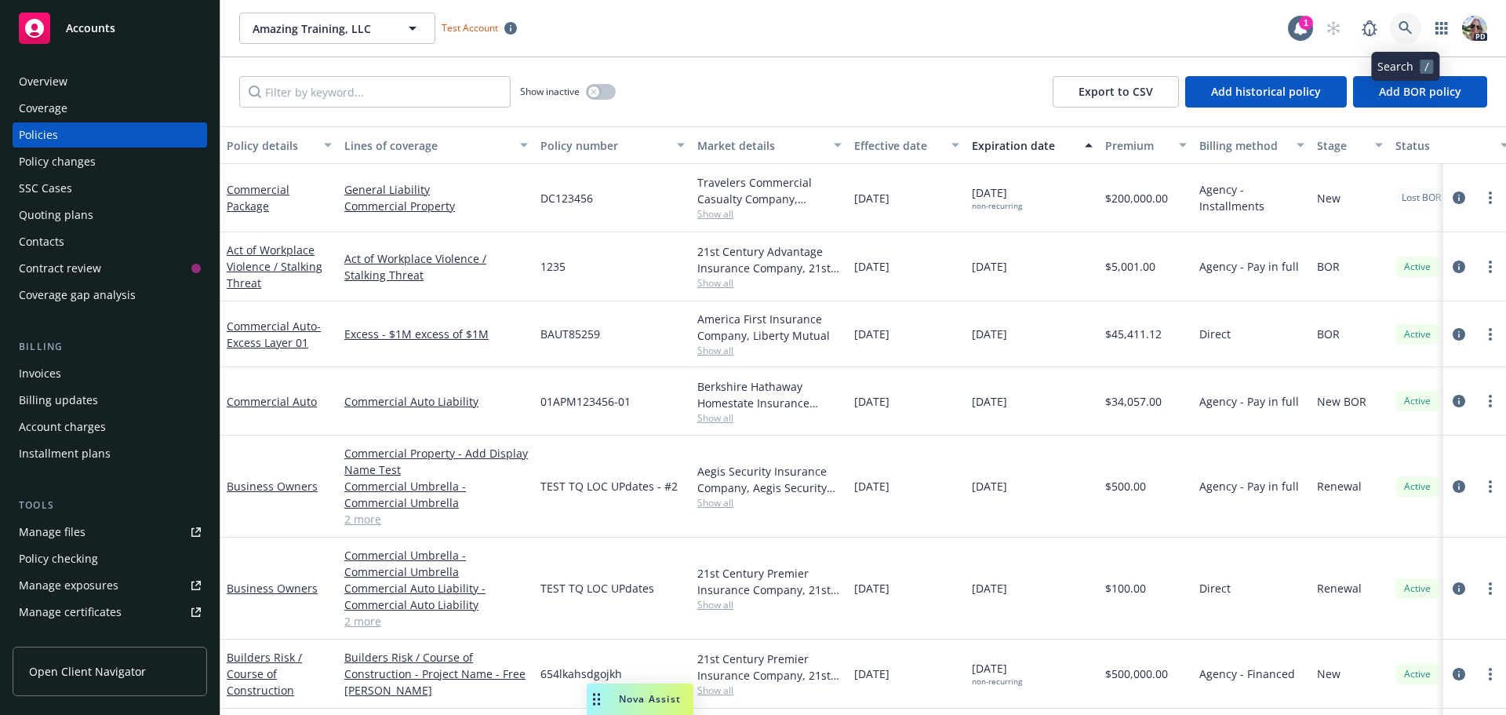
click at [1405, 25] on icon at bounding box center [1406, 28] width 14 height 14
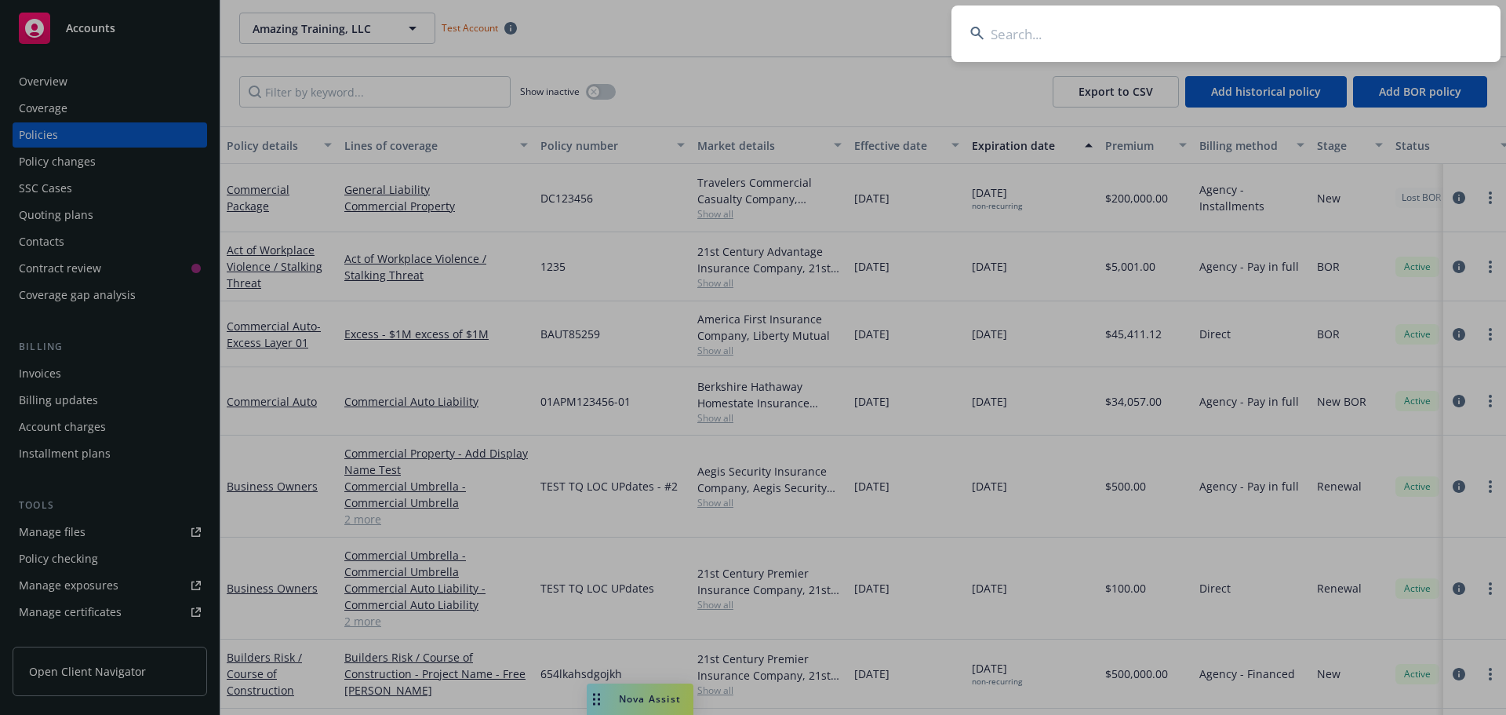
click at [1118, 47] on input at bounding box center [1226, 33] width 549 height 56
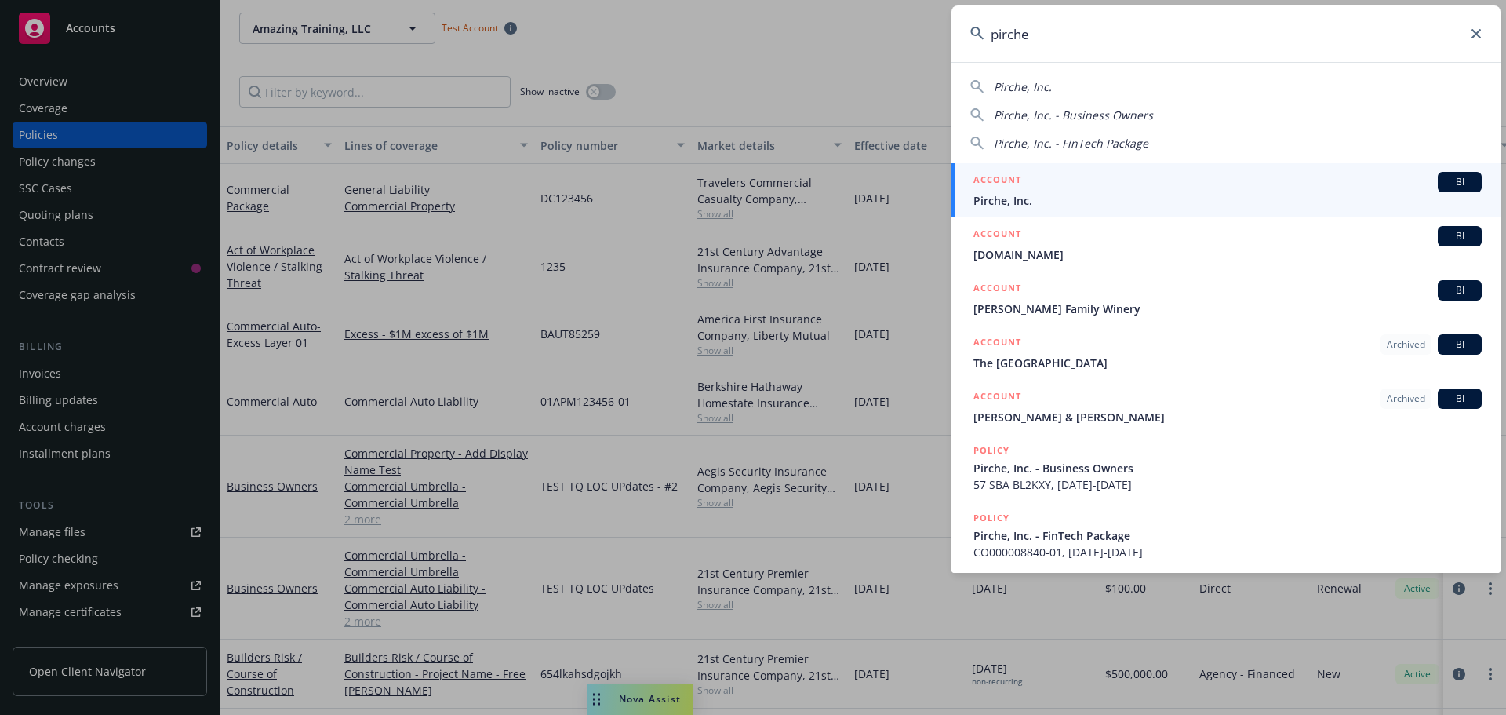
type input "pirche"
click at [1007, 193] on span "Pirche, Inc." at bounding box center [1228, 200] width 508 height 16
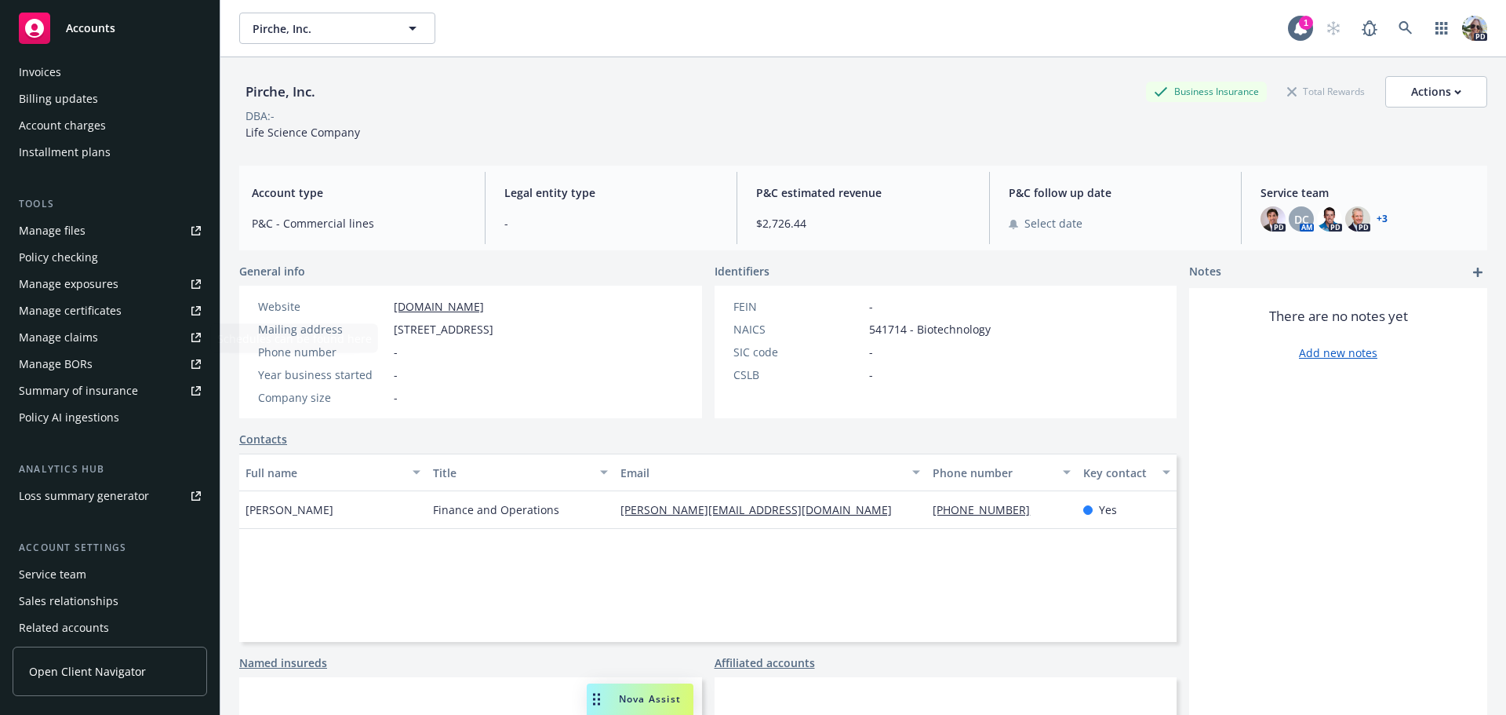
scroll to position [361, 0]
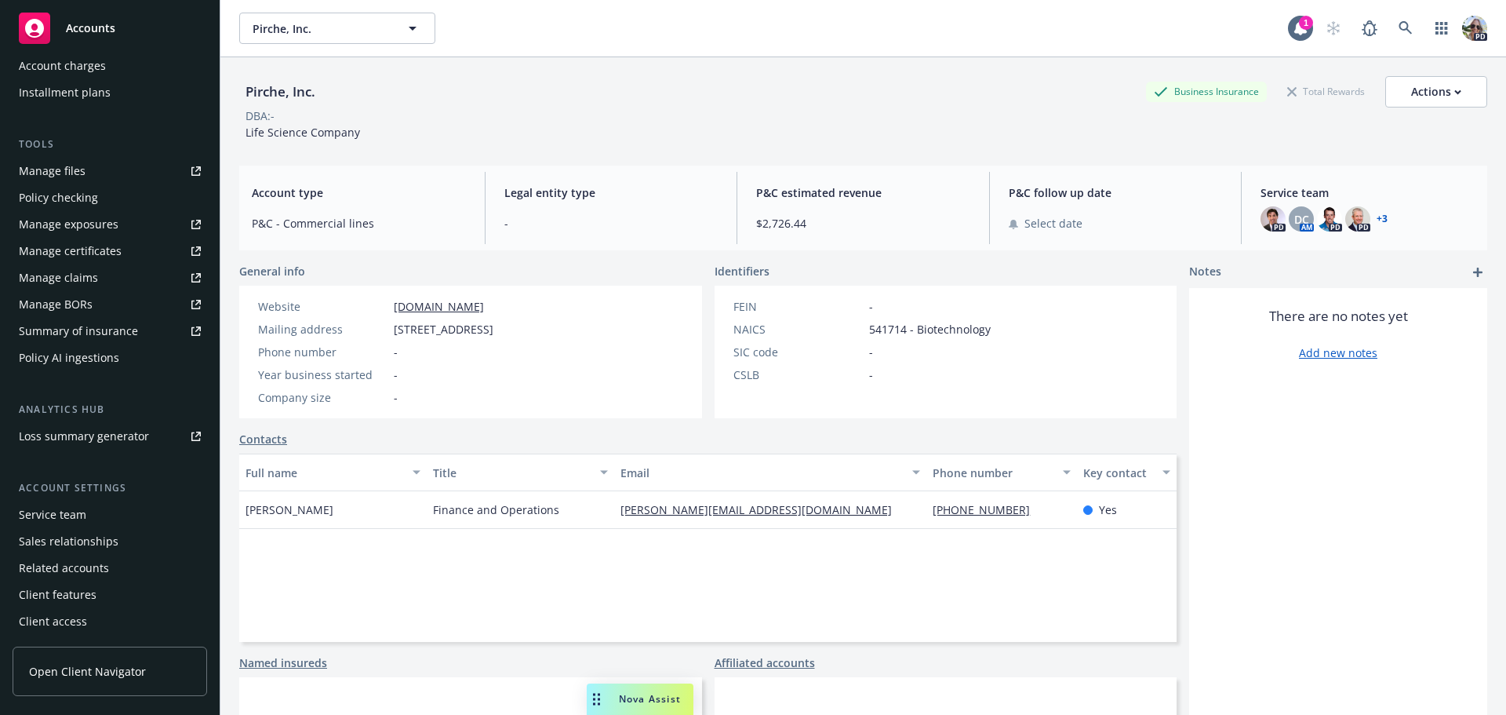
click at [38, 511] on div "Service team" at bounding box center [52, 514] width 67 height 25
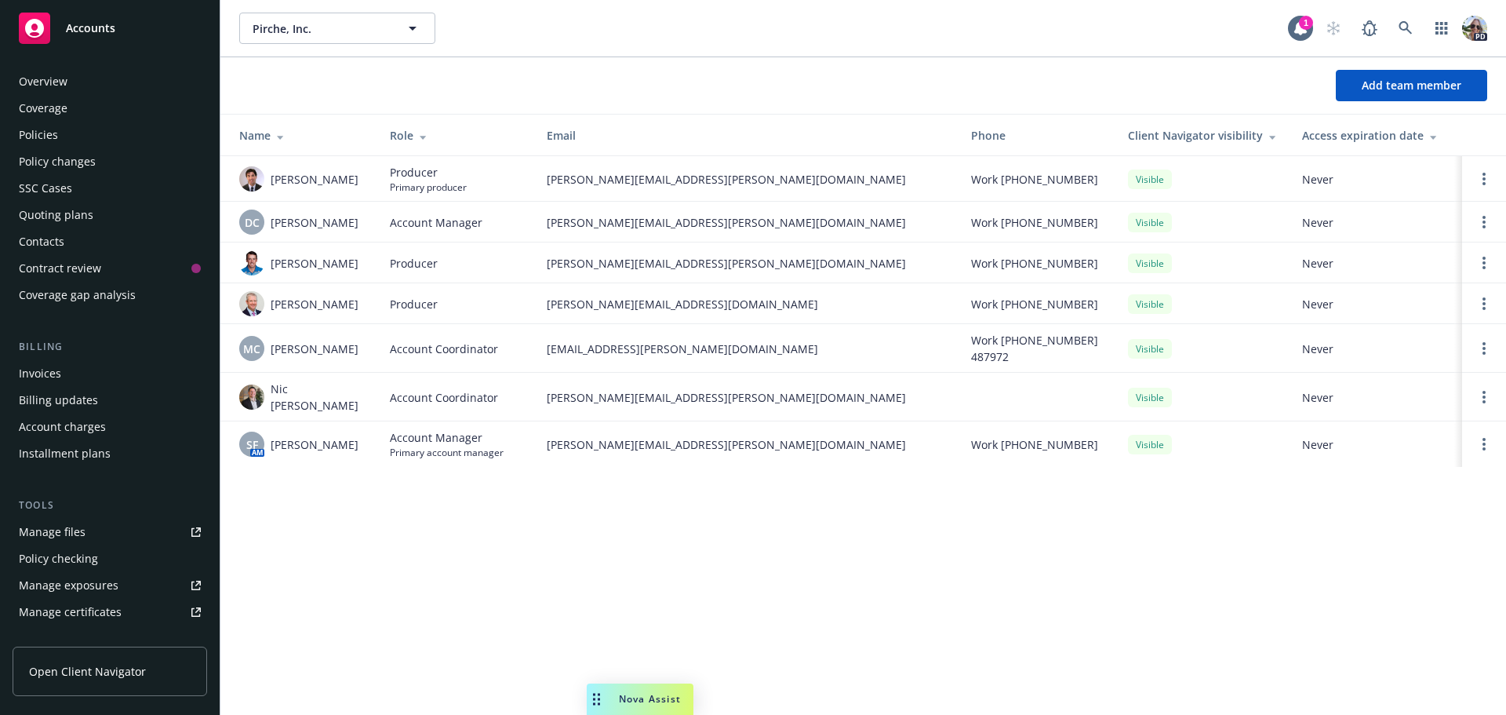
click at [38, 134] on div "Policies" at bounding box center [38, 134] width 39 height 25
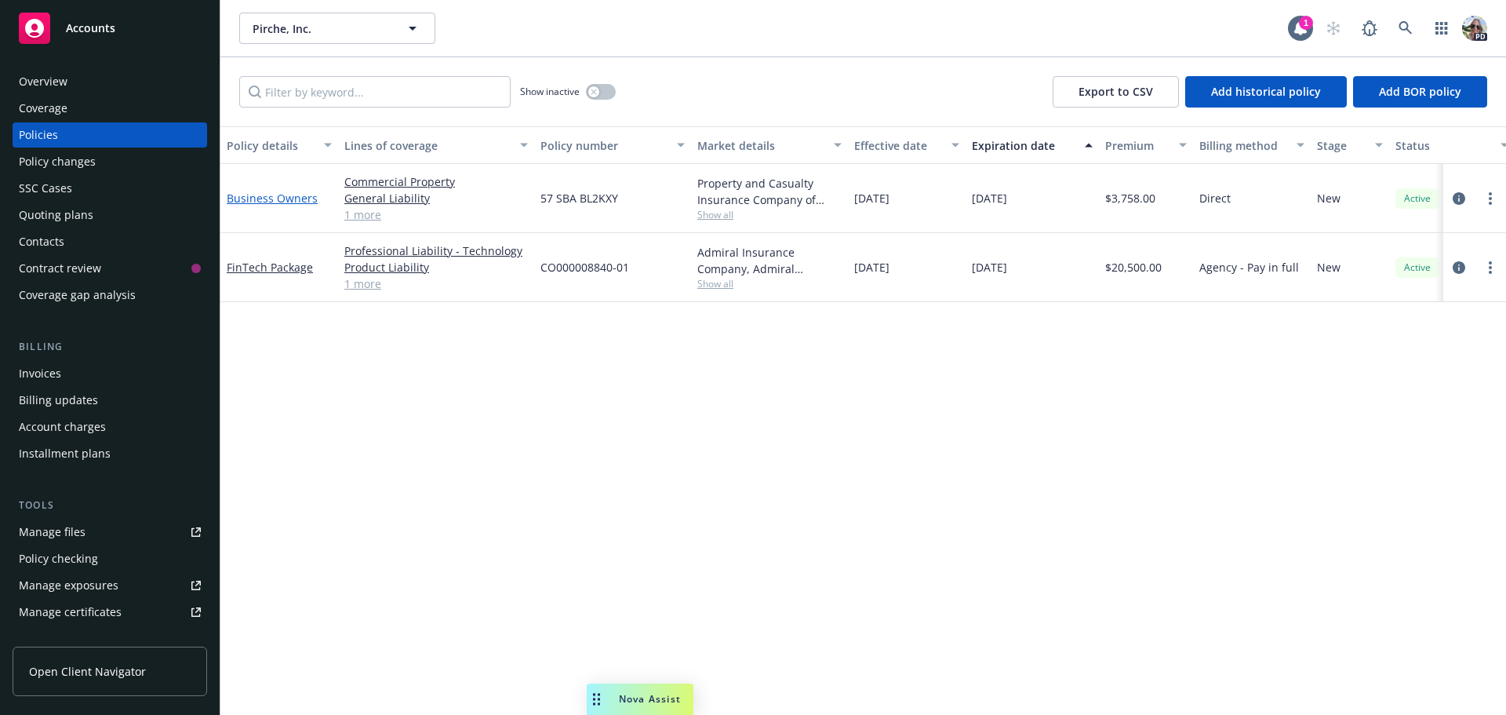
click at [262, 198] on link "Business Owners" at bounding box center [272, 198] width 91 height 15
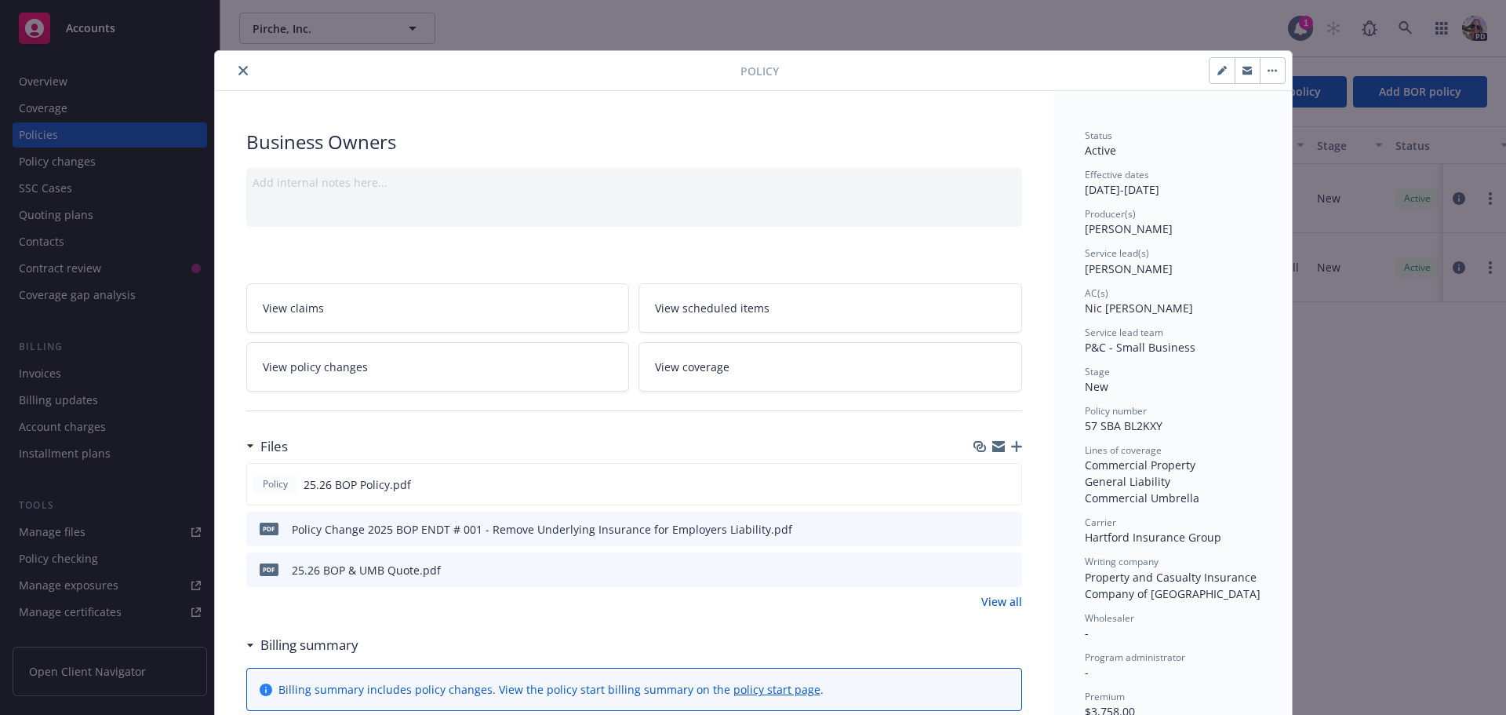
click at [1210, 71] on button "button" at bounding box center [1222, 70] width 25 height 25
select select "NEW"
select select "12"
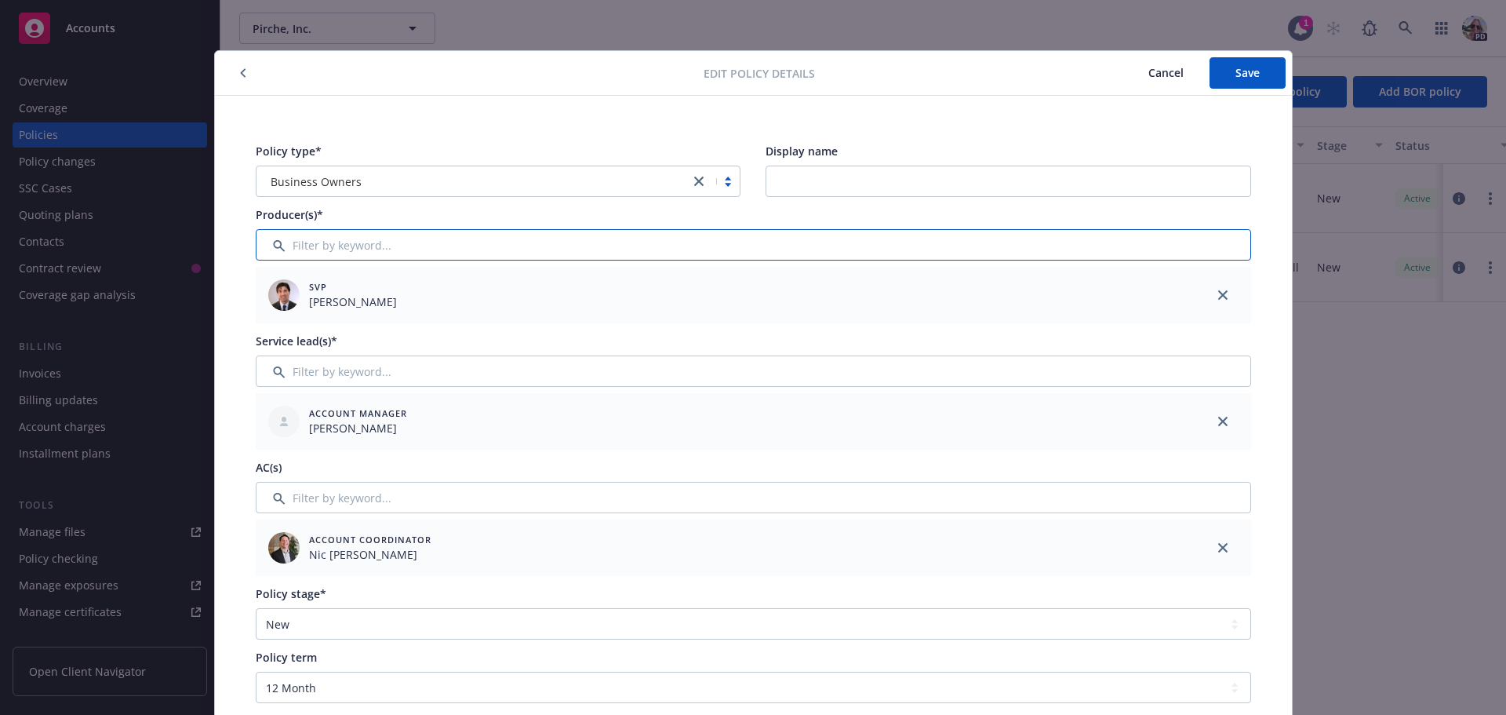
click at [333, 242] on input "Filter by keyword..." at bounding box center [754, 244] width 996 height 31
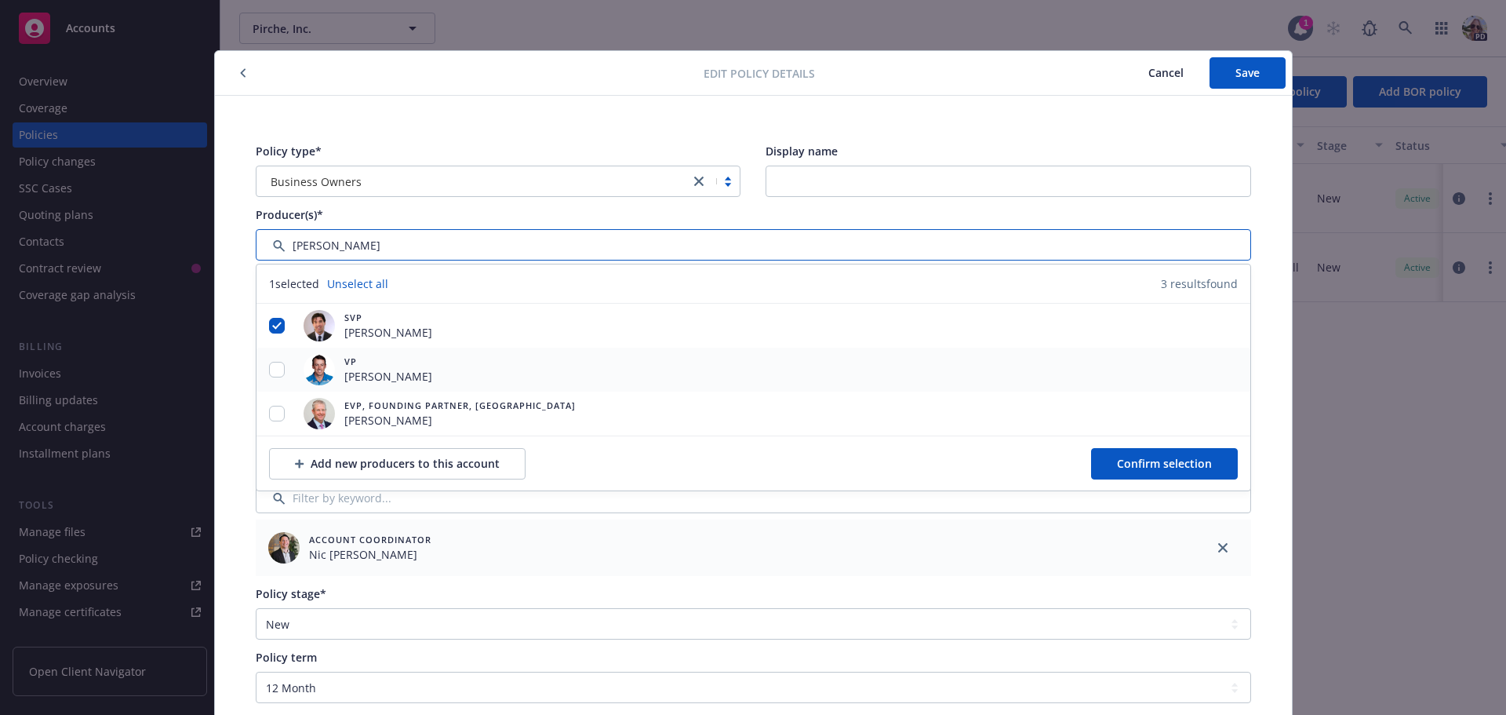
type input "[PERSON_NAME]"
click at [274, 367] on input "checkbox" at bounding box center [277, 370] width 16 height 16
checkbox input "true"
click at [260, 412] on div at bounding box center [277, 414] width 41 height 16
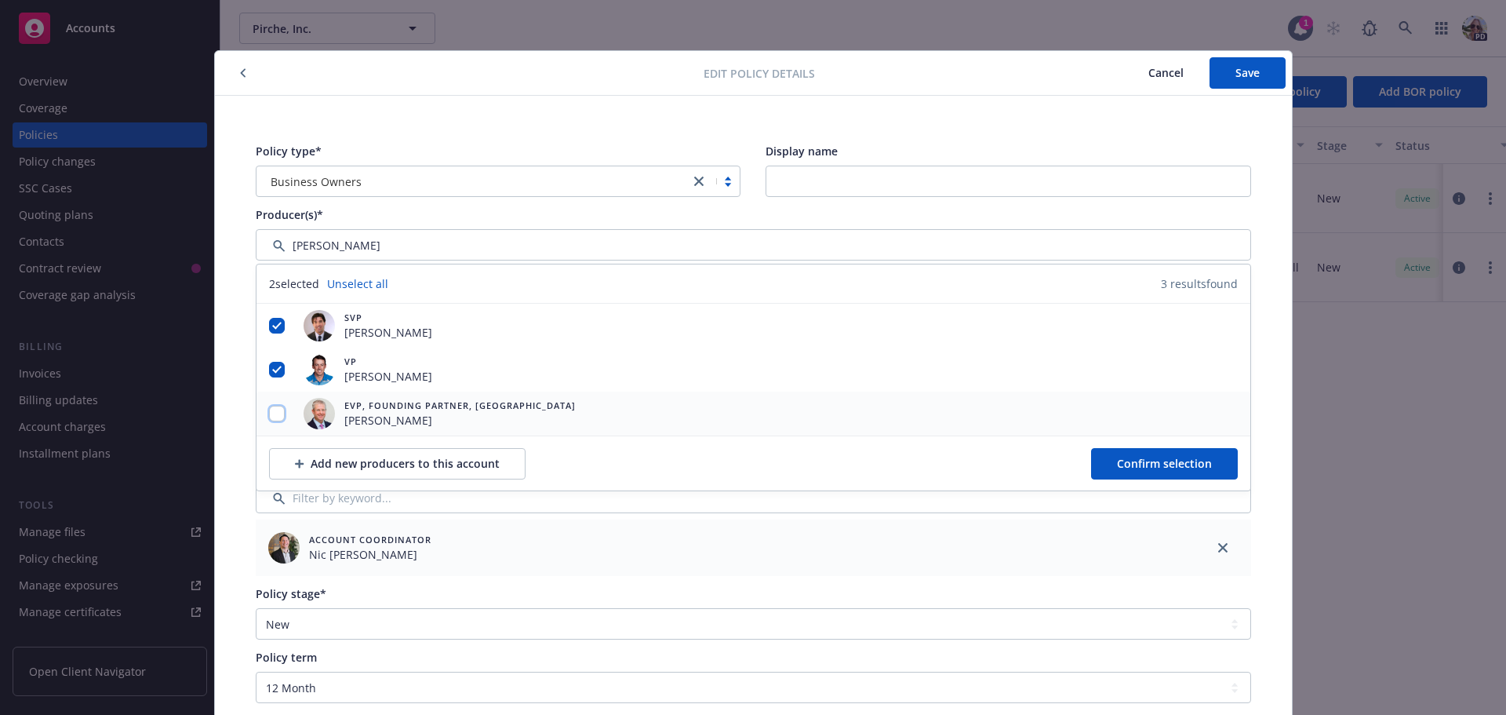
click at [269, 415] on input "checkbox" at bounding box center [277, 414] width 16 height 16
checkbox input "true"
click at [1139, 465] on span "Confirm selection" at bounding box center [1164, 463] width 95 height 15
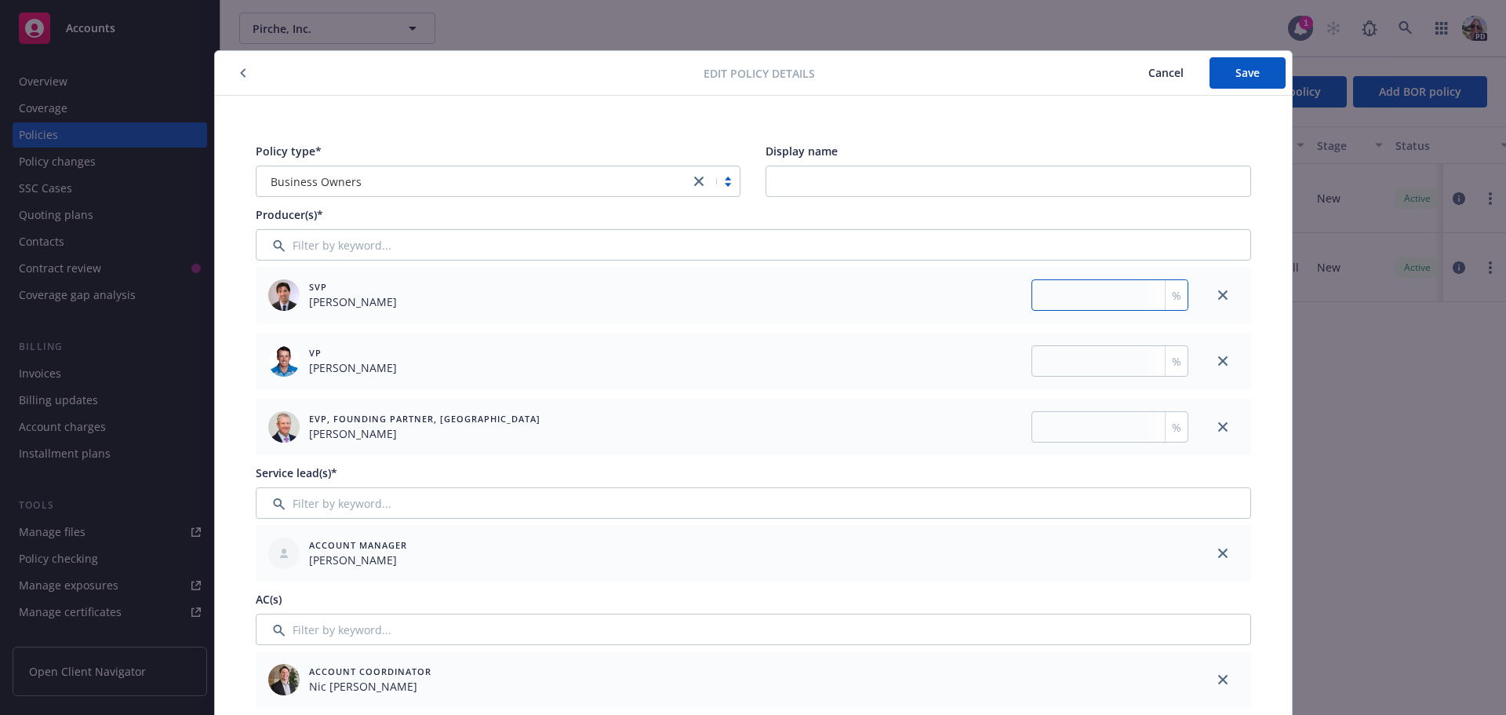
click at [1079, 294] on input "number" at bounding box center [1110, 294] width 157 height 31
type input "33.333"
click at [1054, 365] on input "number" at bounding box center [1110, 360] width 157 height 31
type input "33.333"
click at [1061, 434] on input "number" at bounding box center [1110, 426] width 157 height 31
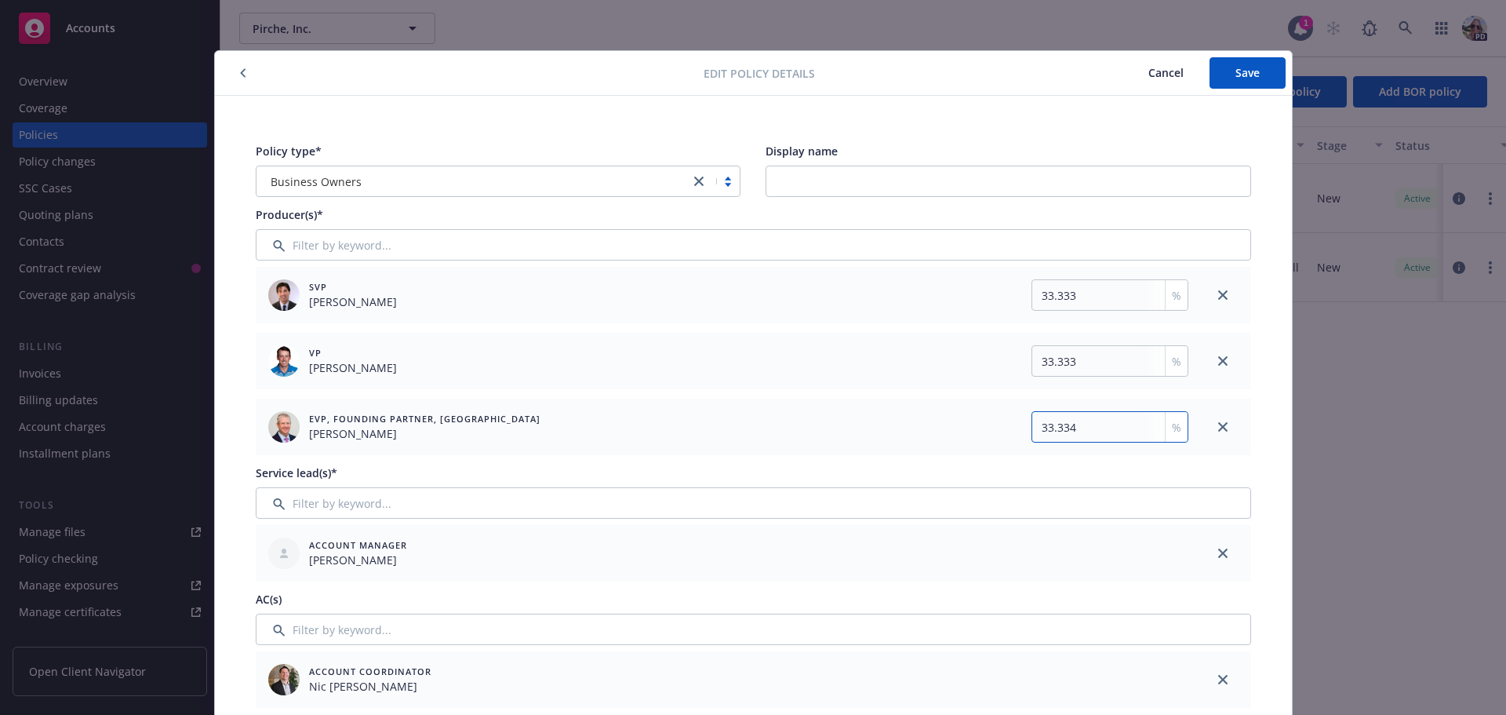
type input "33.334"
click at [1237, 62] on button "Save" at bounding box center [1248, 72] width 76 height 31
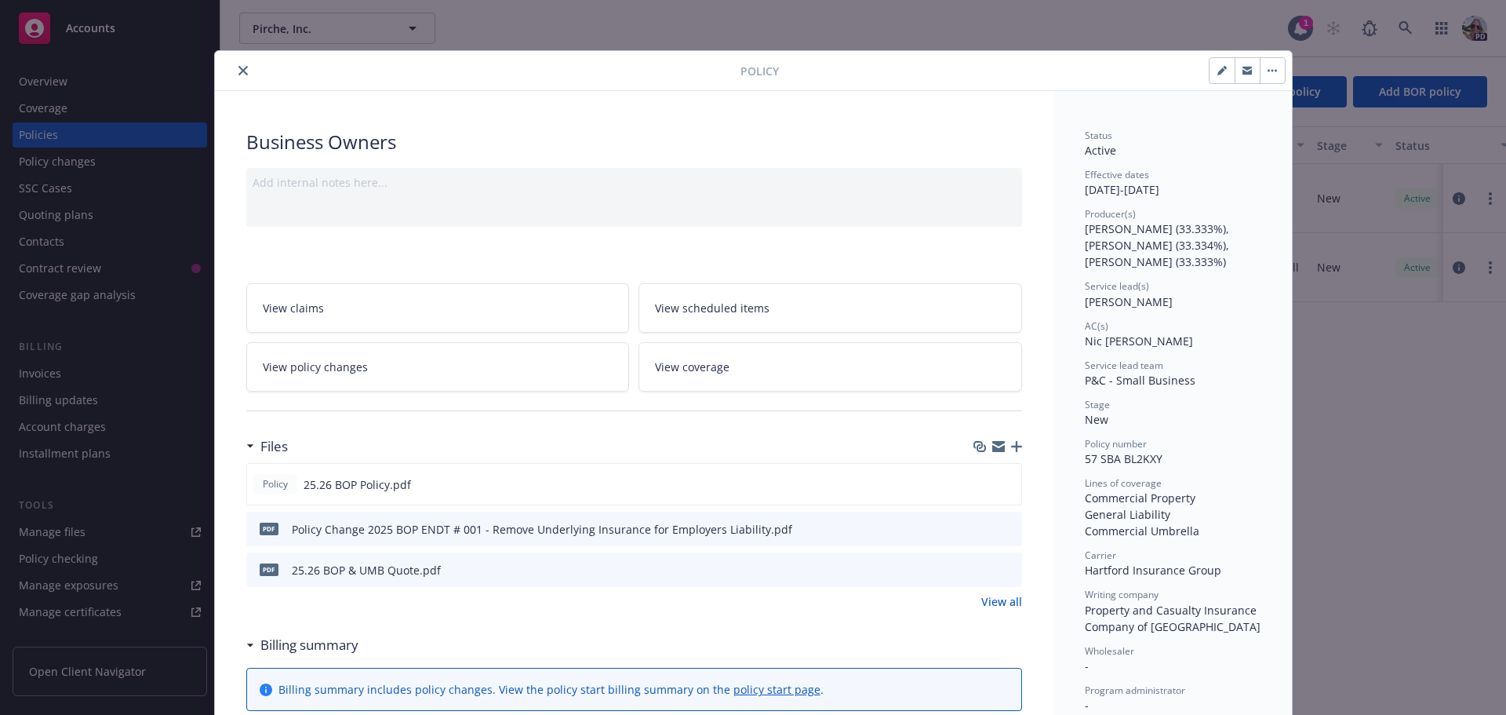
click at [238, 67] on icon "close" at bounding box center [242, 70] width 9 height 9
